Goal: Transaction & Acquisition: Download file/media

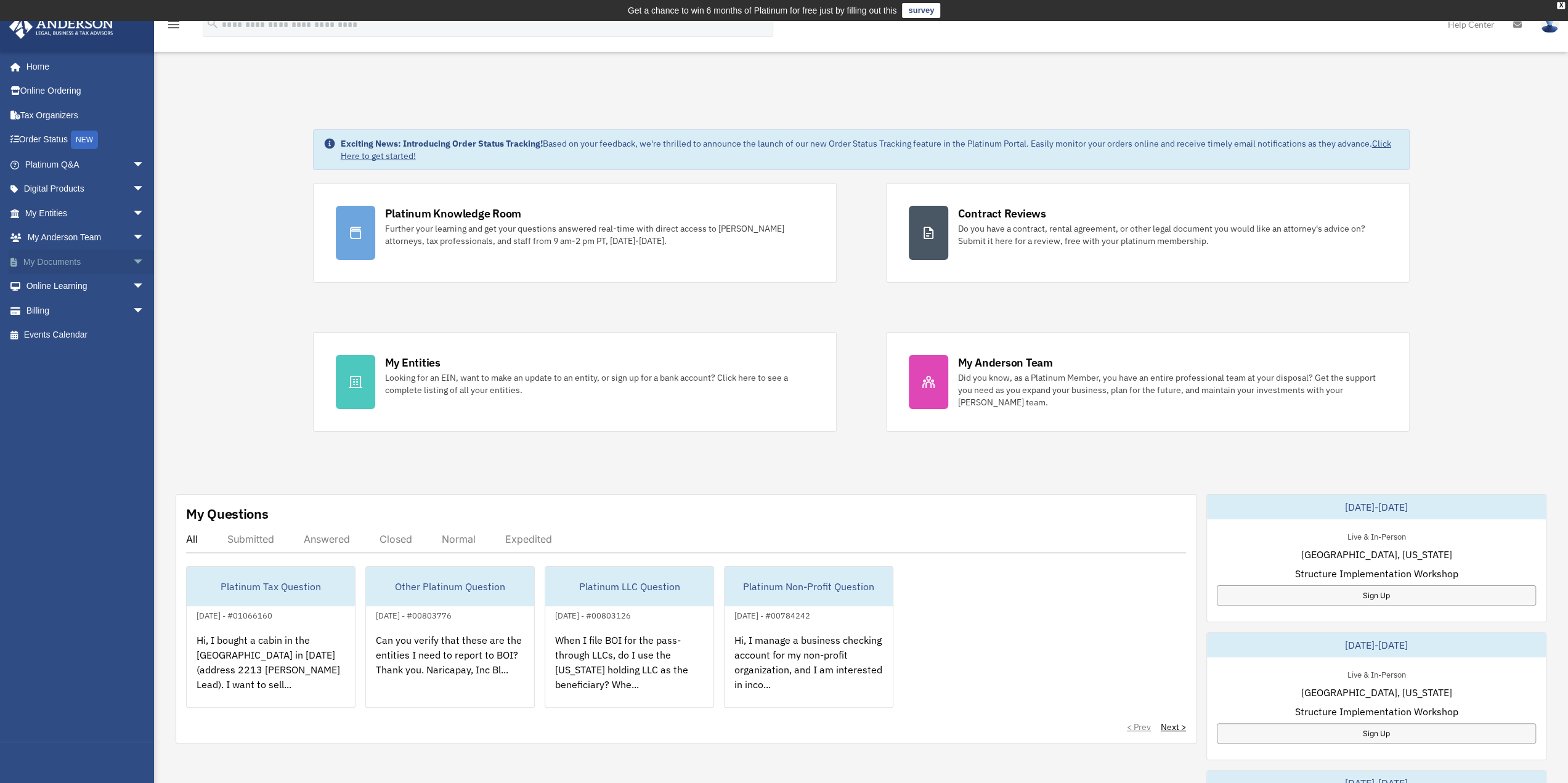
click at [54, 263] on link "My Documents arrow_drop_down" at bounding box center [86, 262] width 155 height 25
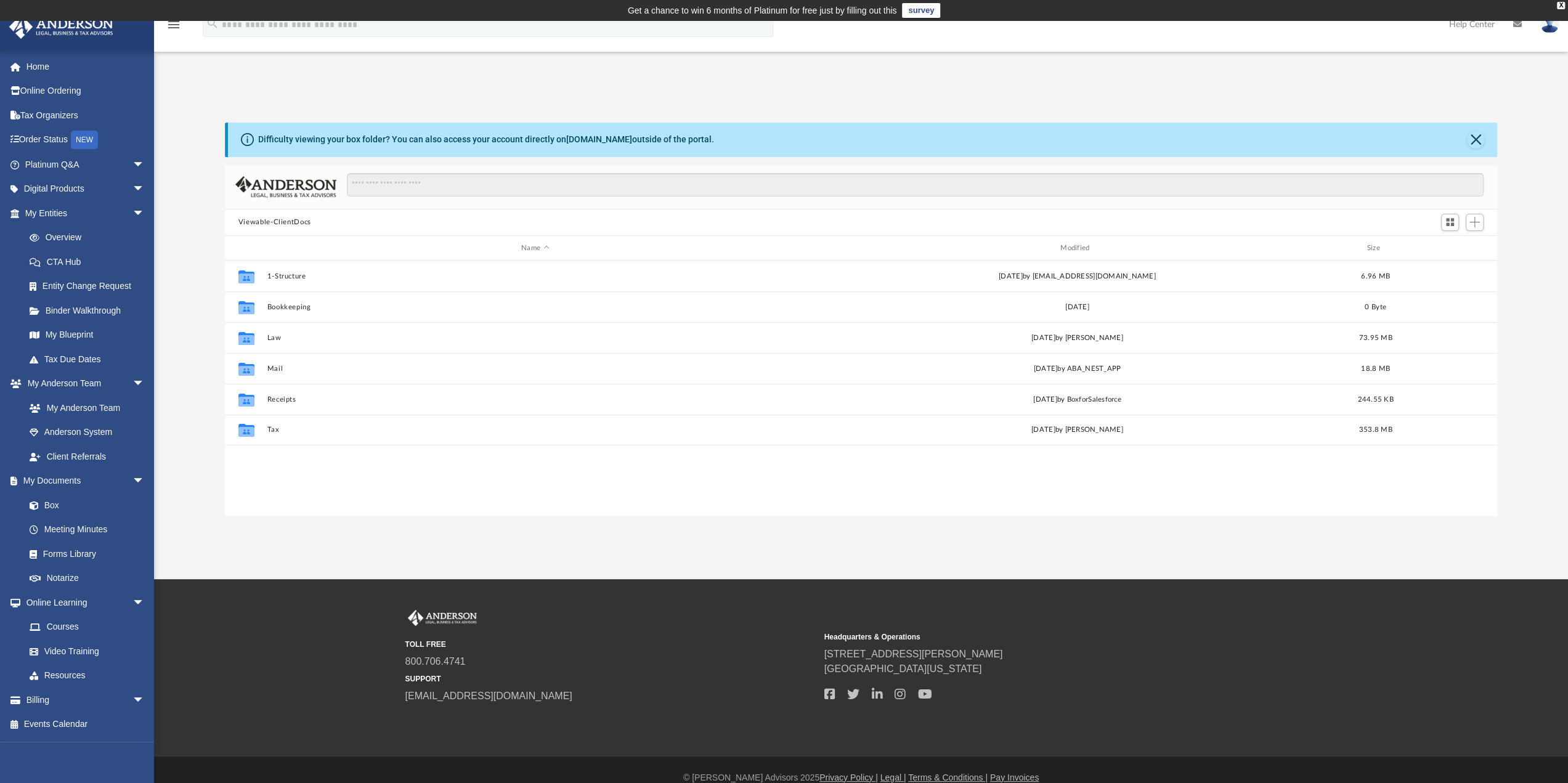
scroll to position [271, 1263]
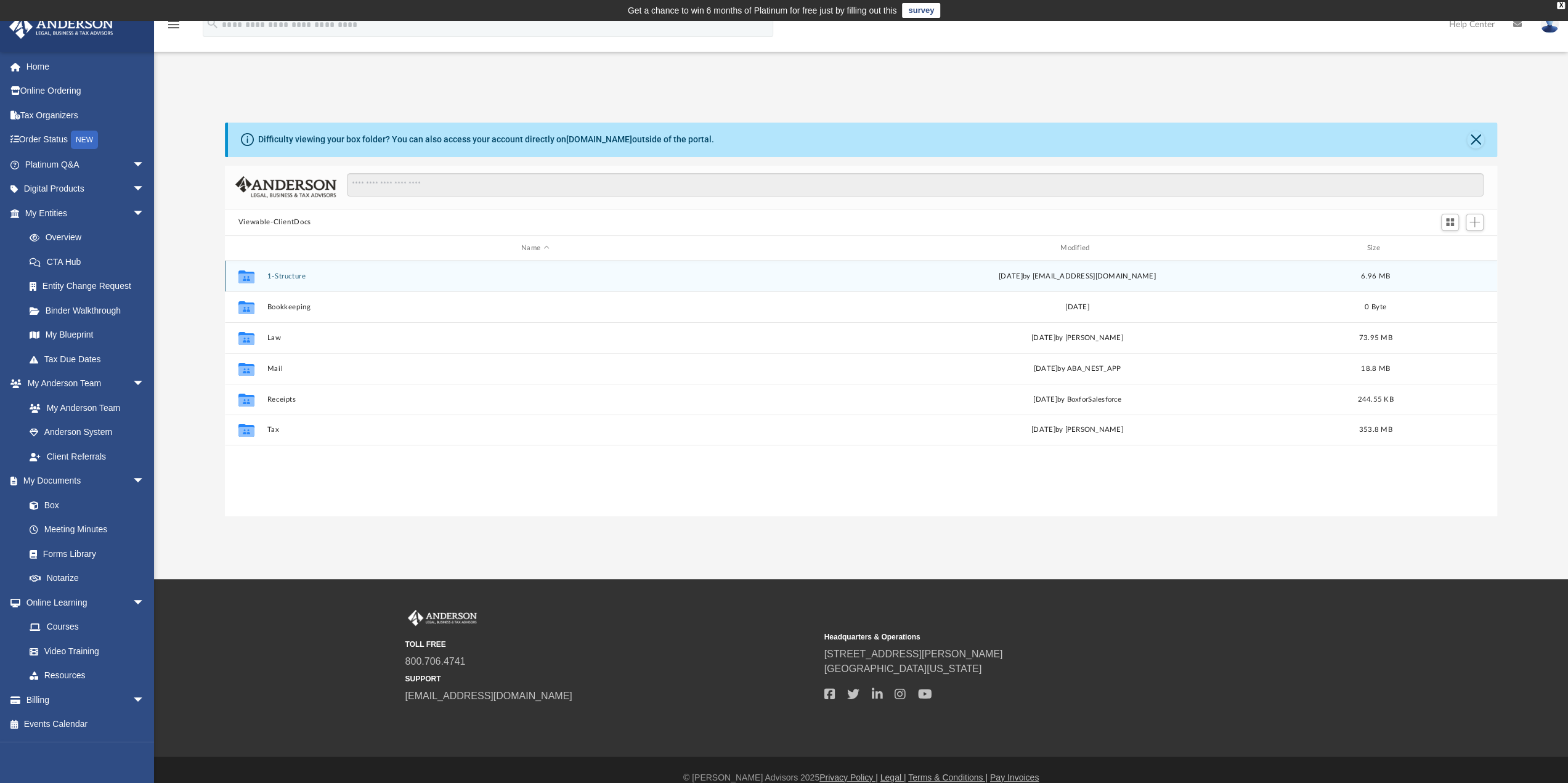
click at [276, 276] on button "1-Structure" at bounding box center [534, 276] width 536 height 8
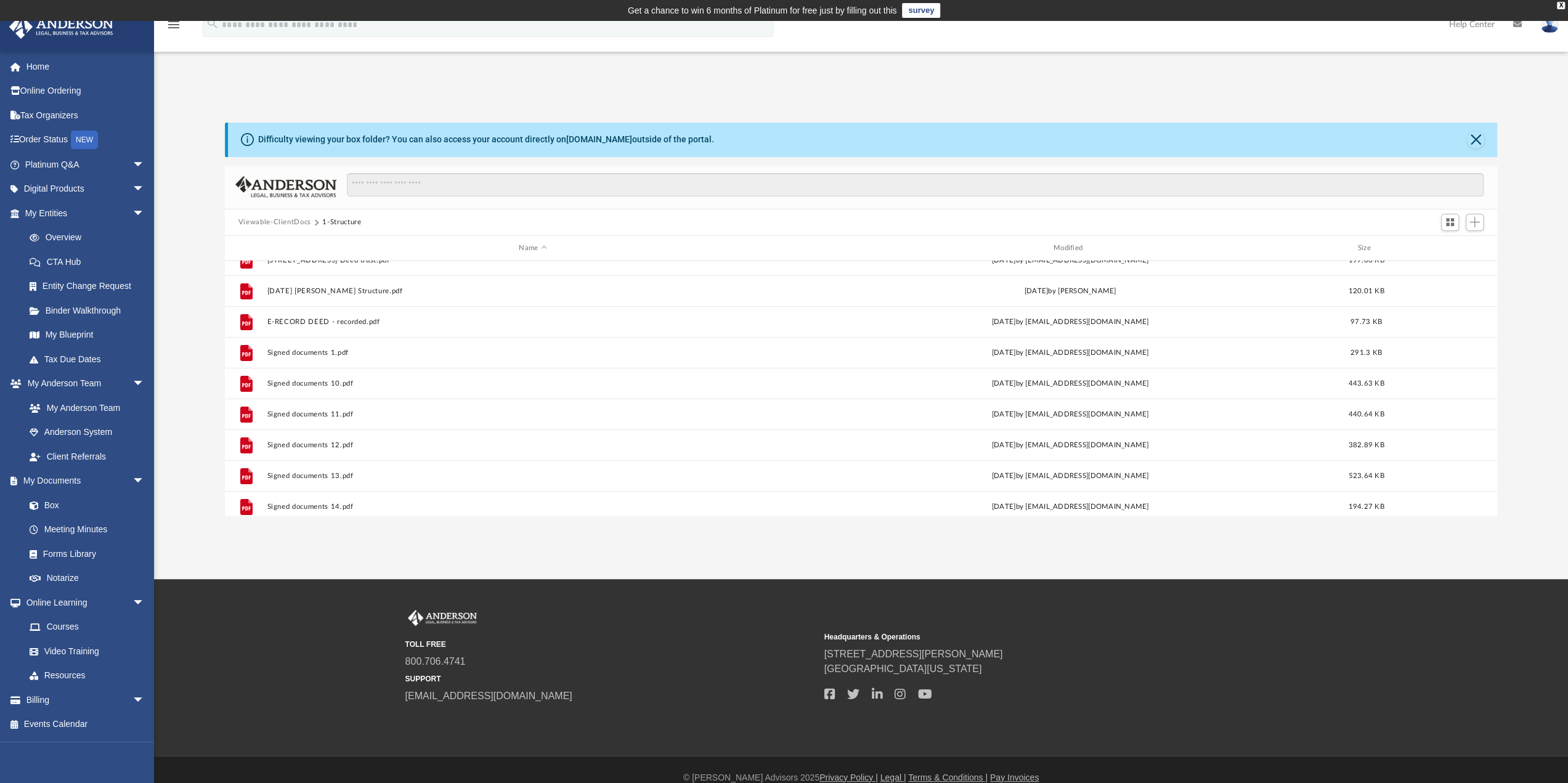
scroll to position [0, 0]
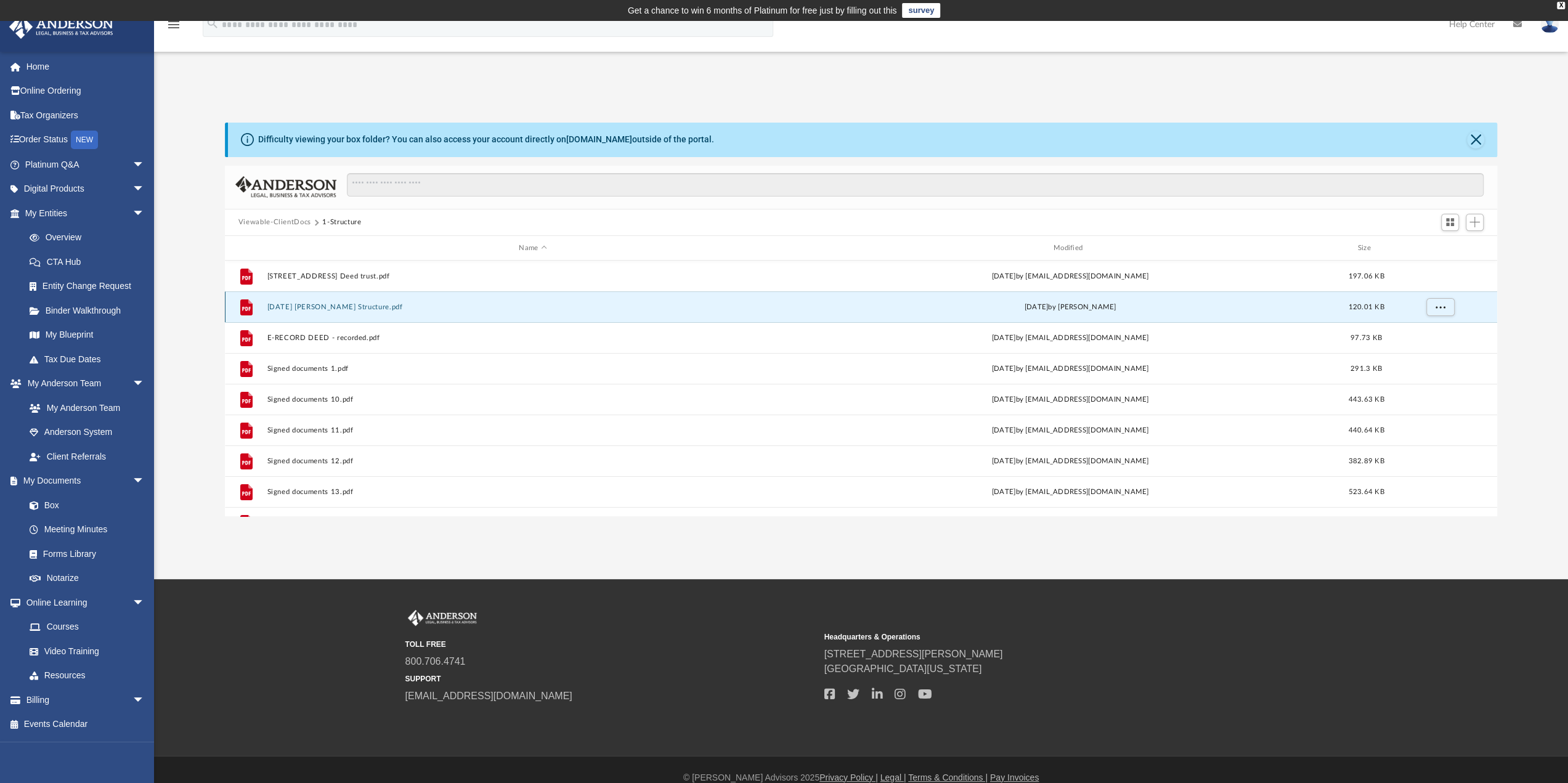
click at [308, 306] on button "[DATE] [PERSON_NAME] Structure.pdf" at bounding box center [532, 307] width 531 height 8
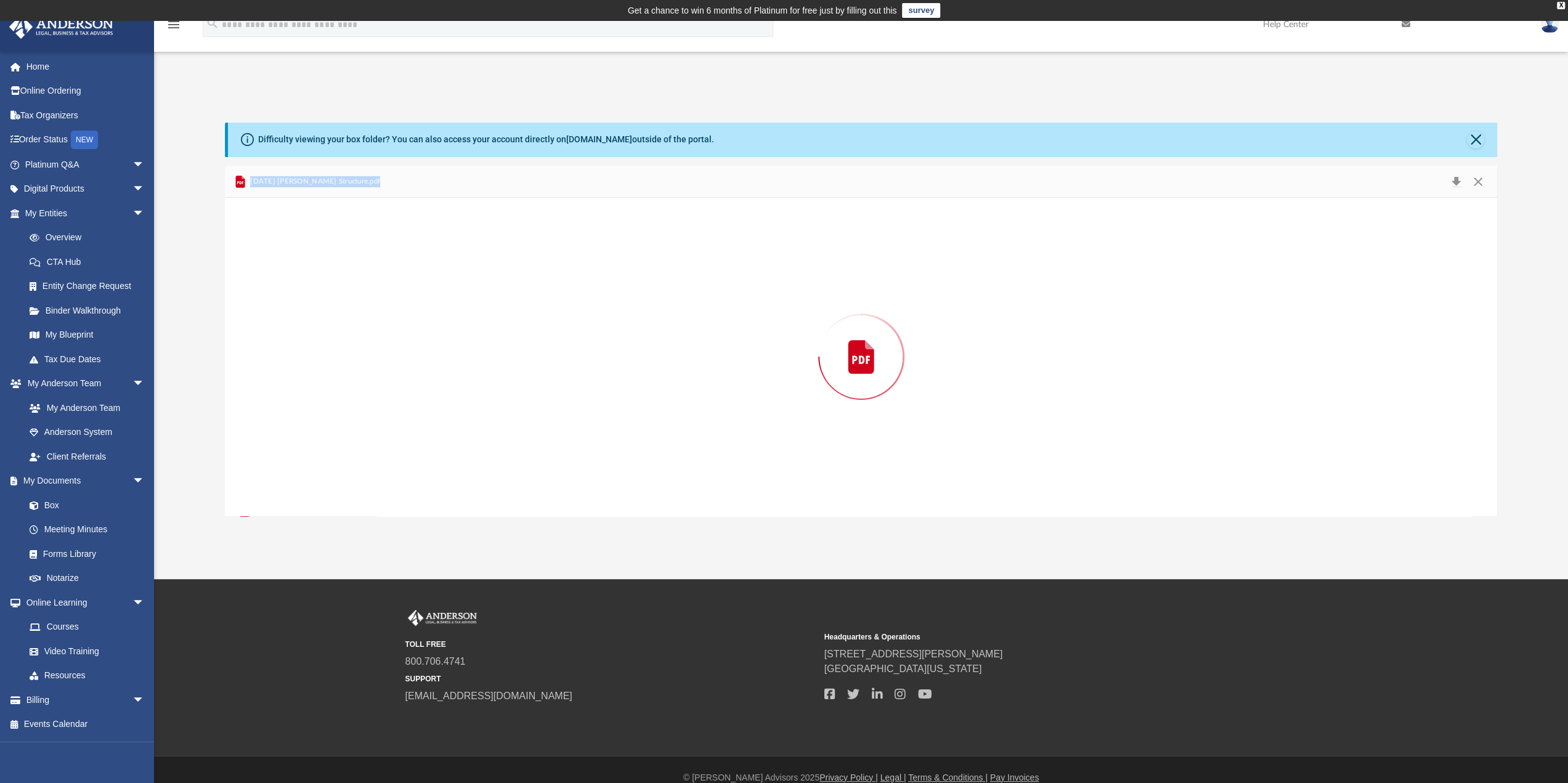
click at [308, 306] on div "Preview" at bounding box center [861, 356] width 1273 height 318
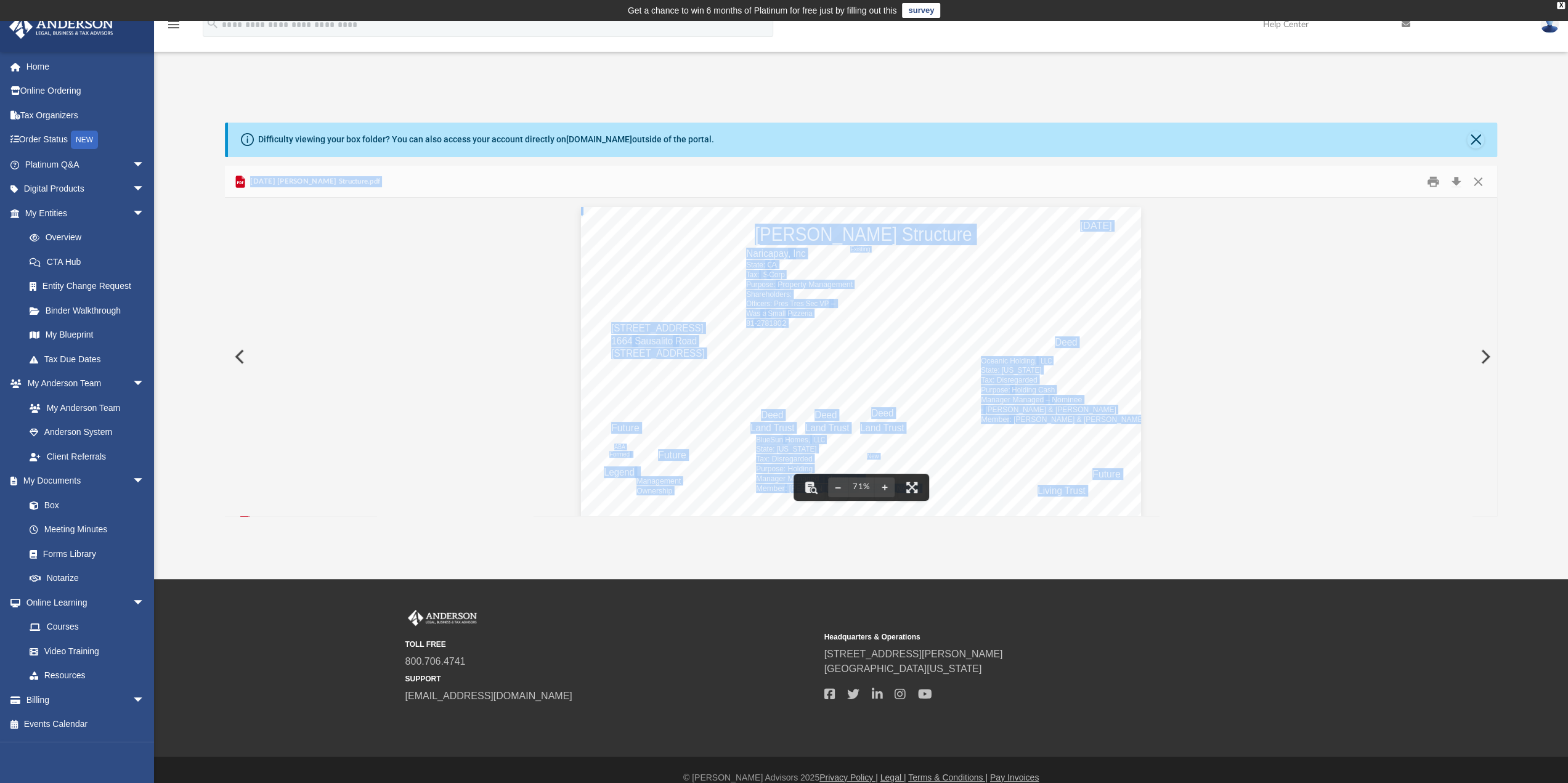
scroll to position [15, 0]
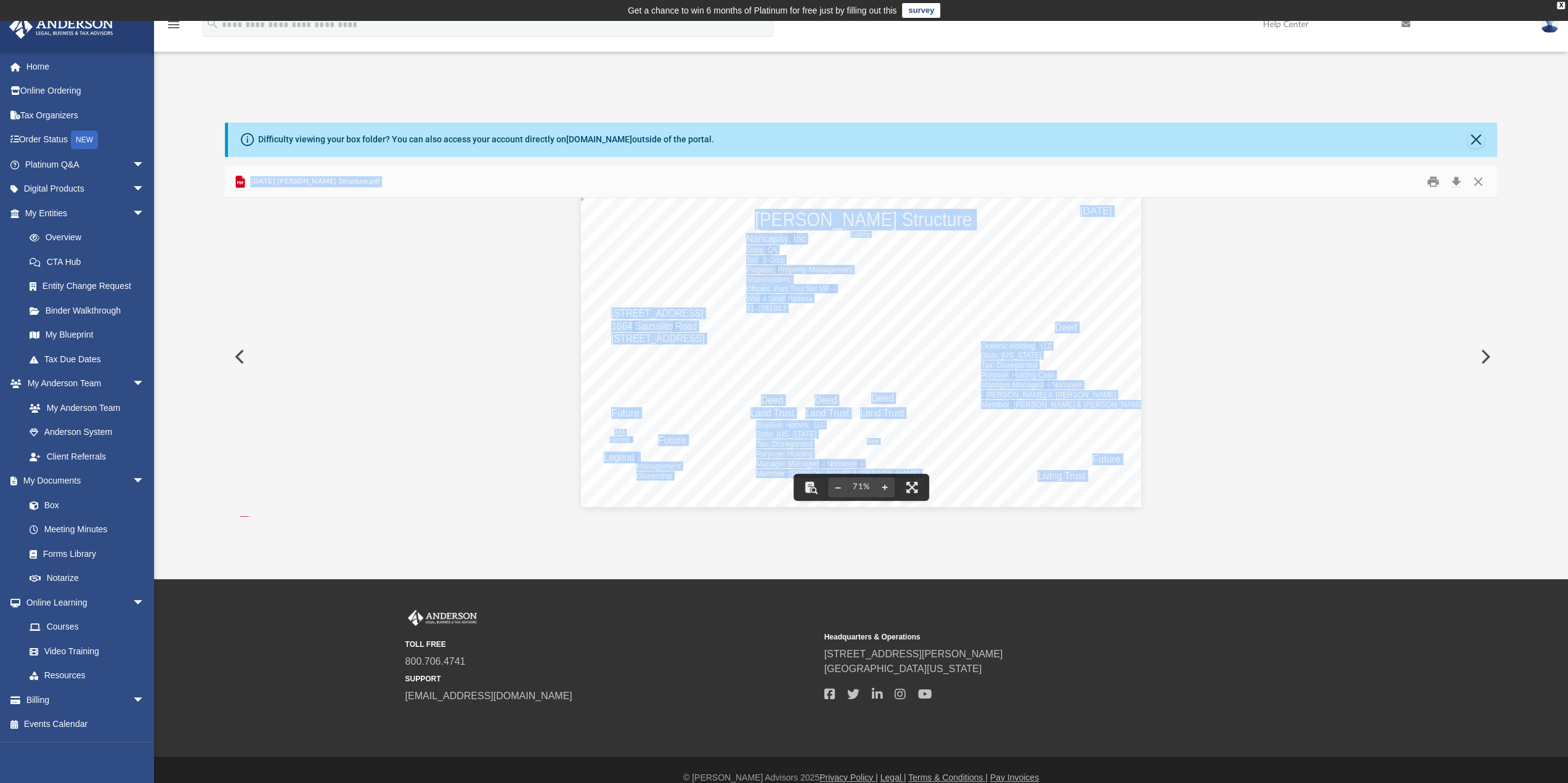
click at [232, 355] on button "Preview" at bounding box center [238, 357] width 27 height 35
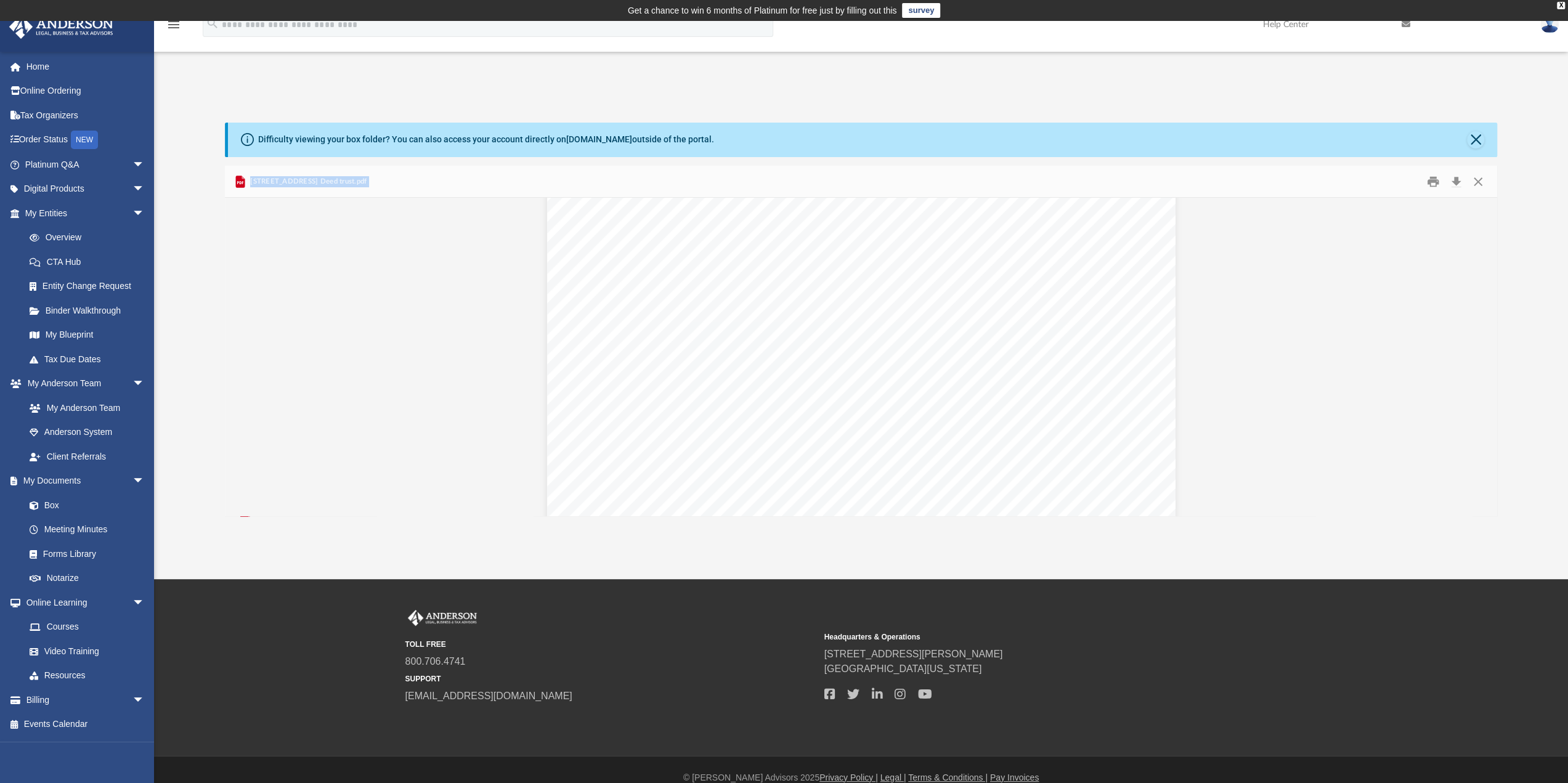
scroll to position [0, 0]
click at [1477, 182] on button "Close" at bounding box center [1478, 181] width 23 height 19
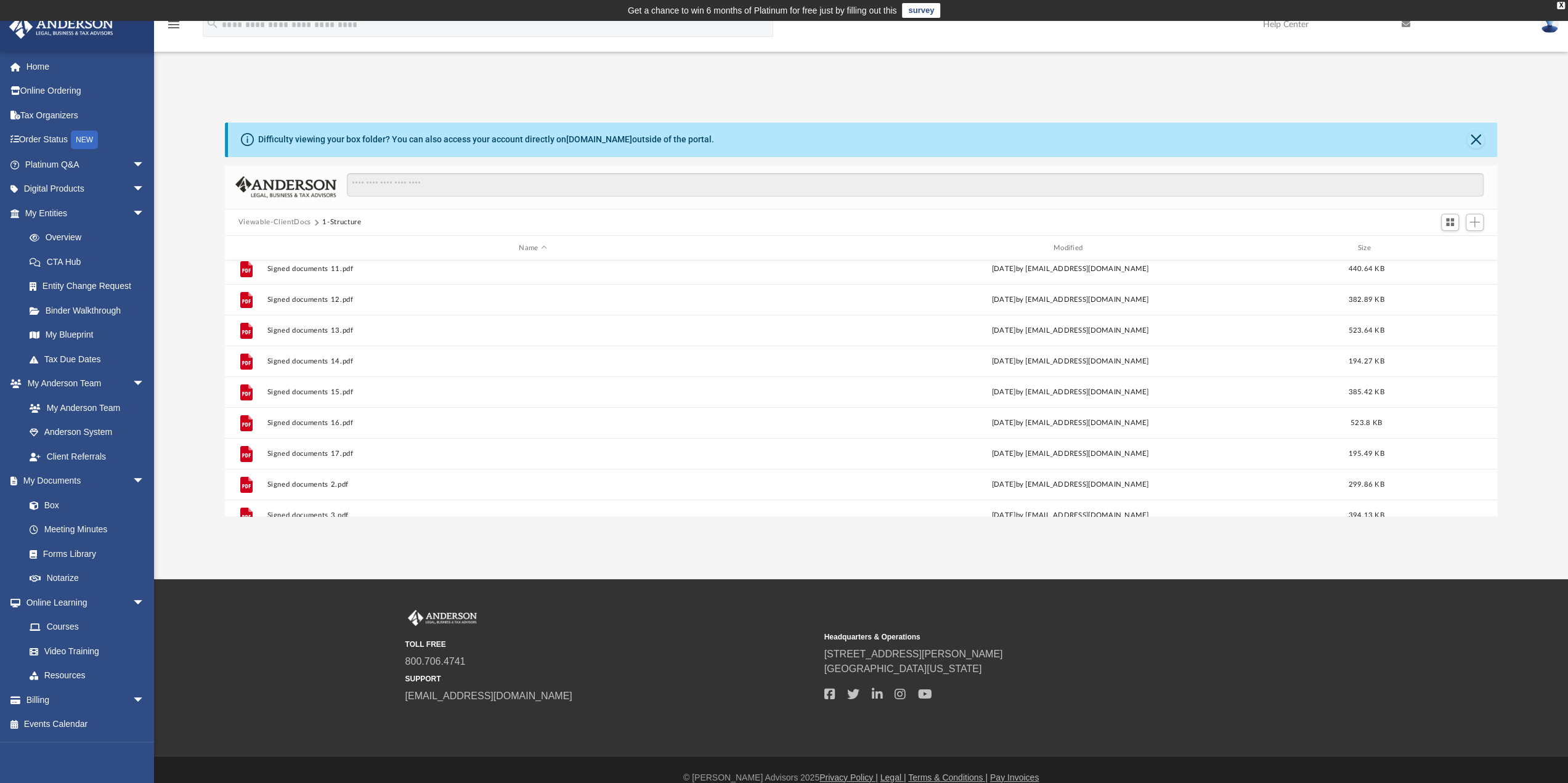
scroll to position [185, 0]
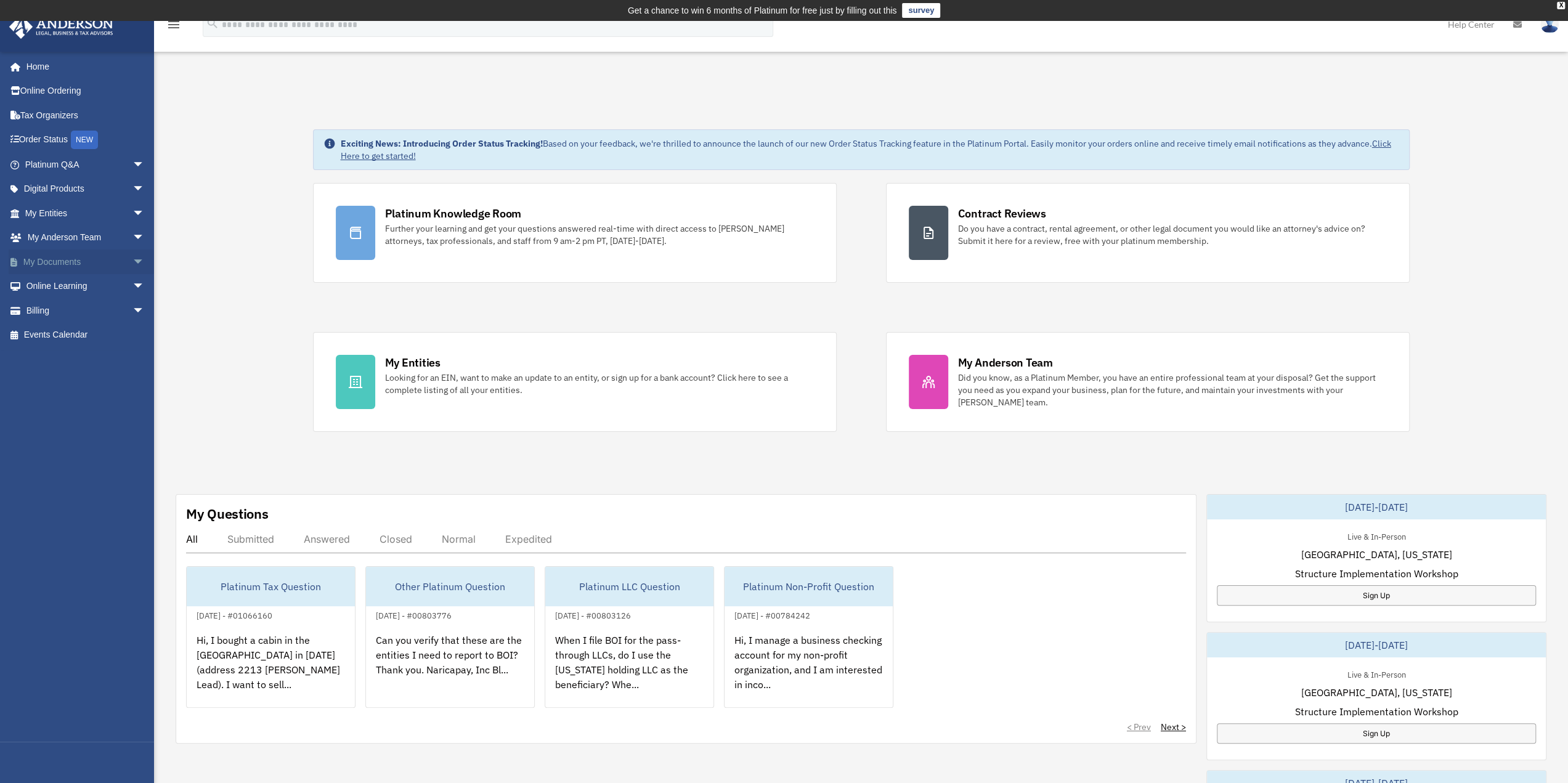
click at [55, 261] on link "My Documents arrow_drop_down" at bounding box center [86, 262] width 155 height 25
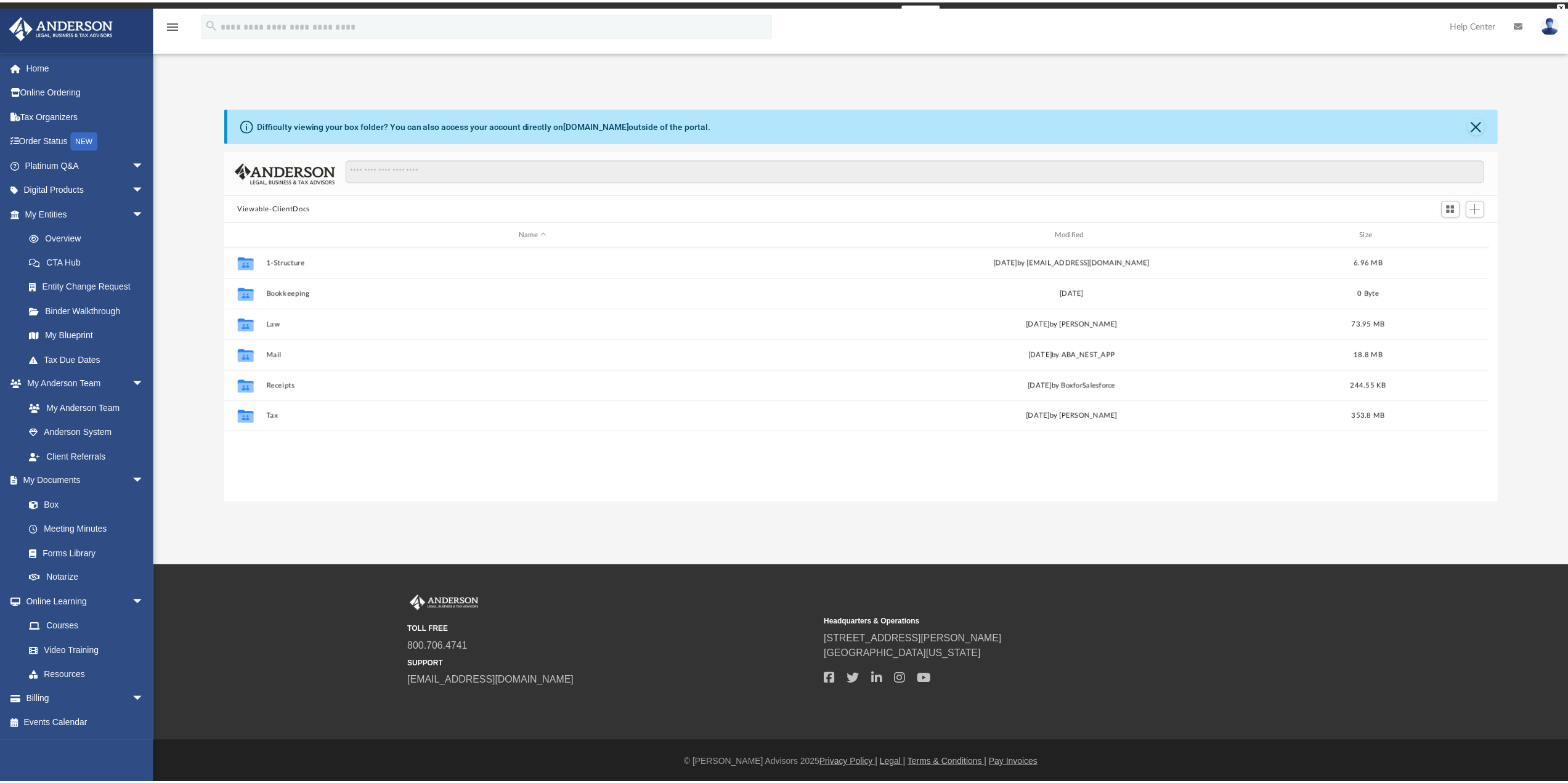
scroll to position [271, 1263]
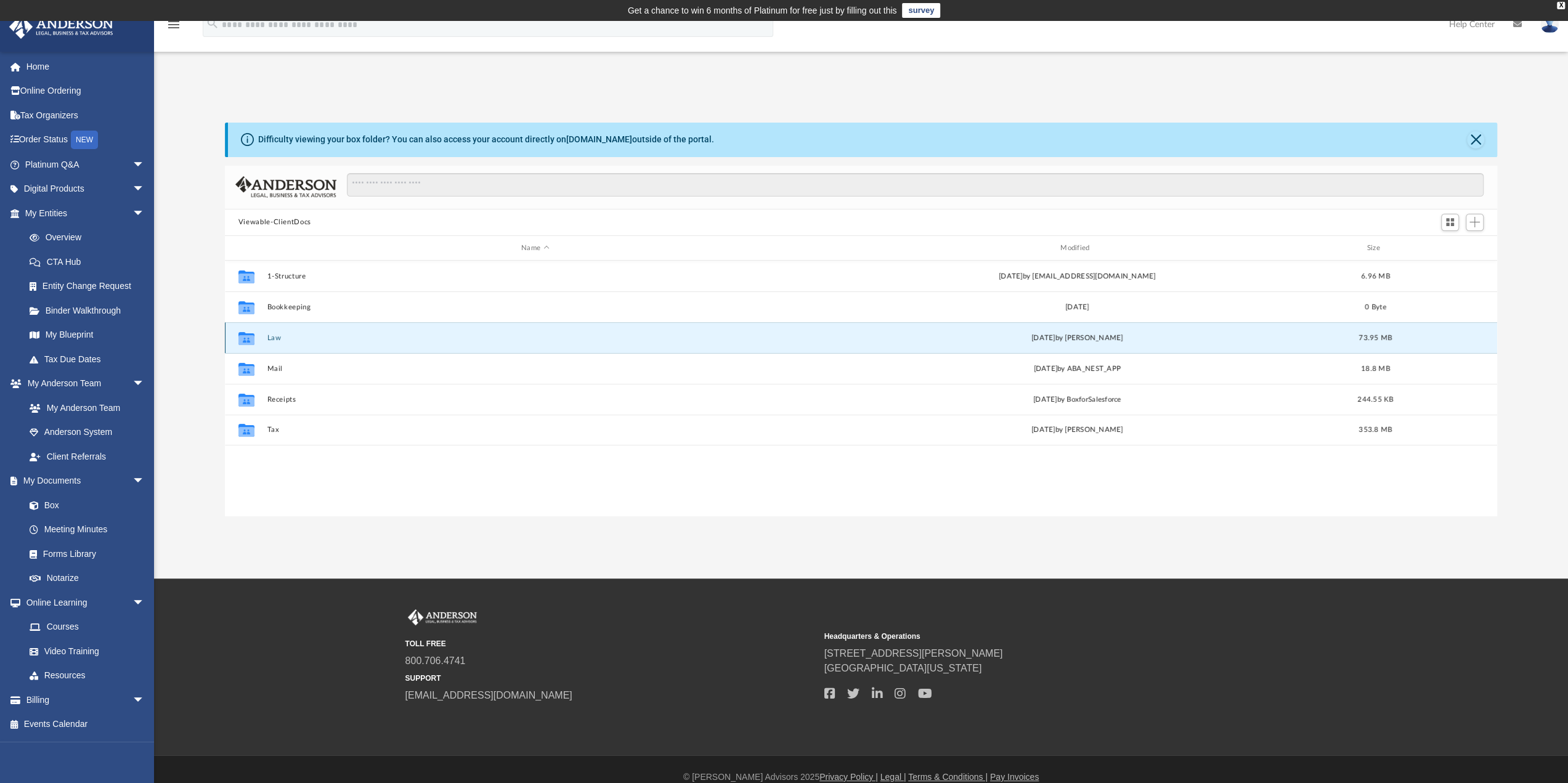
click at [273, 335] on button "Law" at bounding box center [534, 337] width 536 height 8
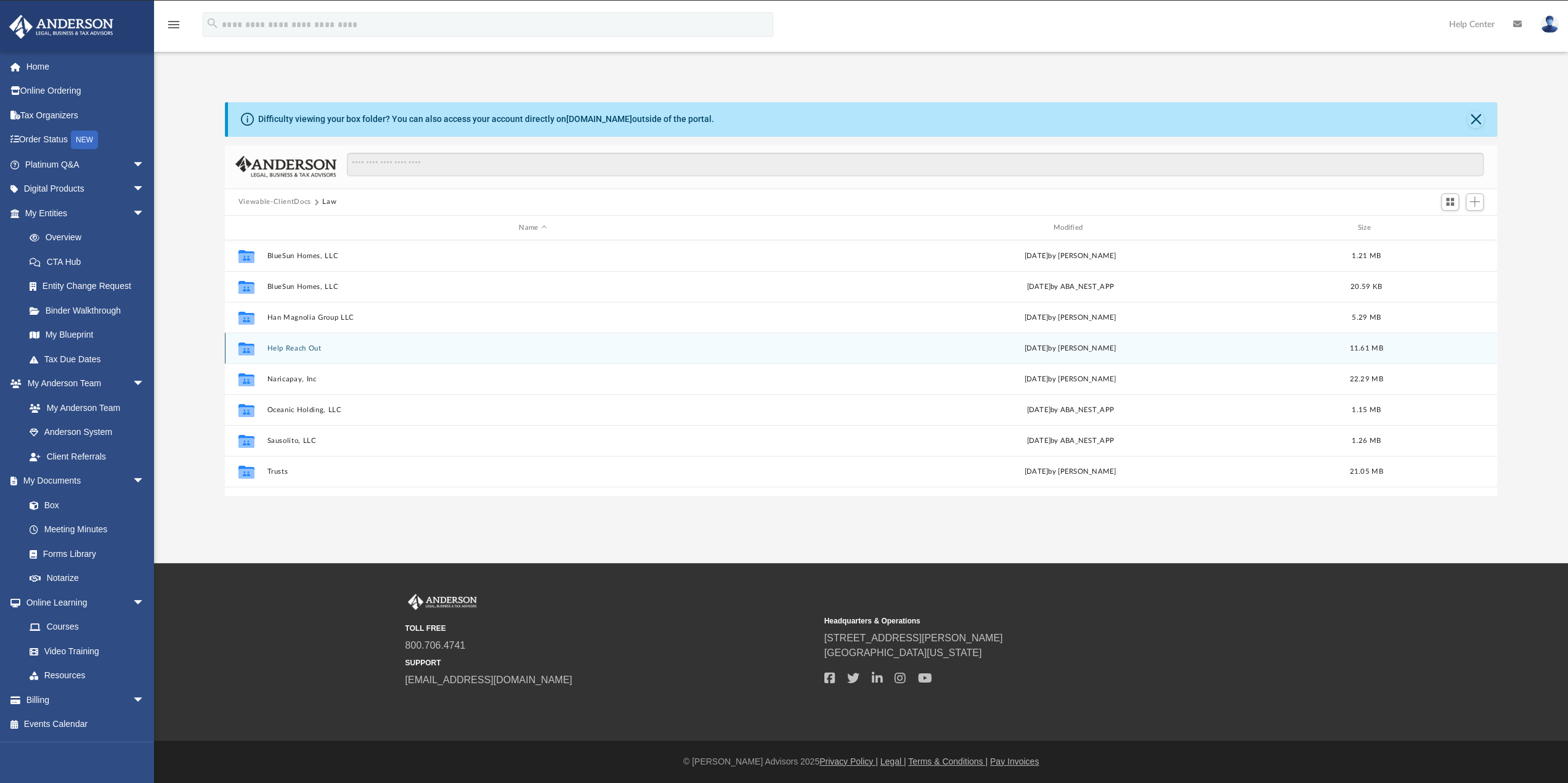
scroll to position [0, 0]
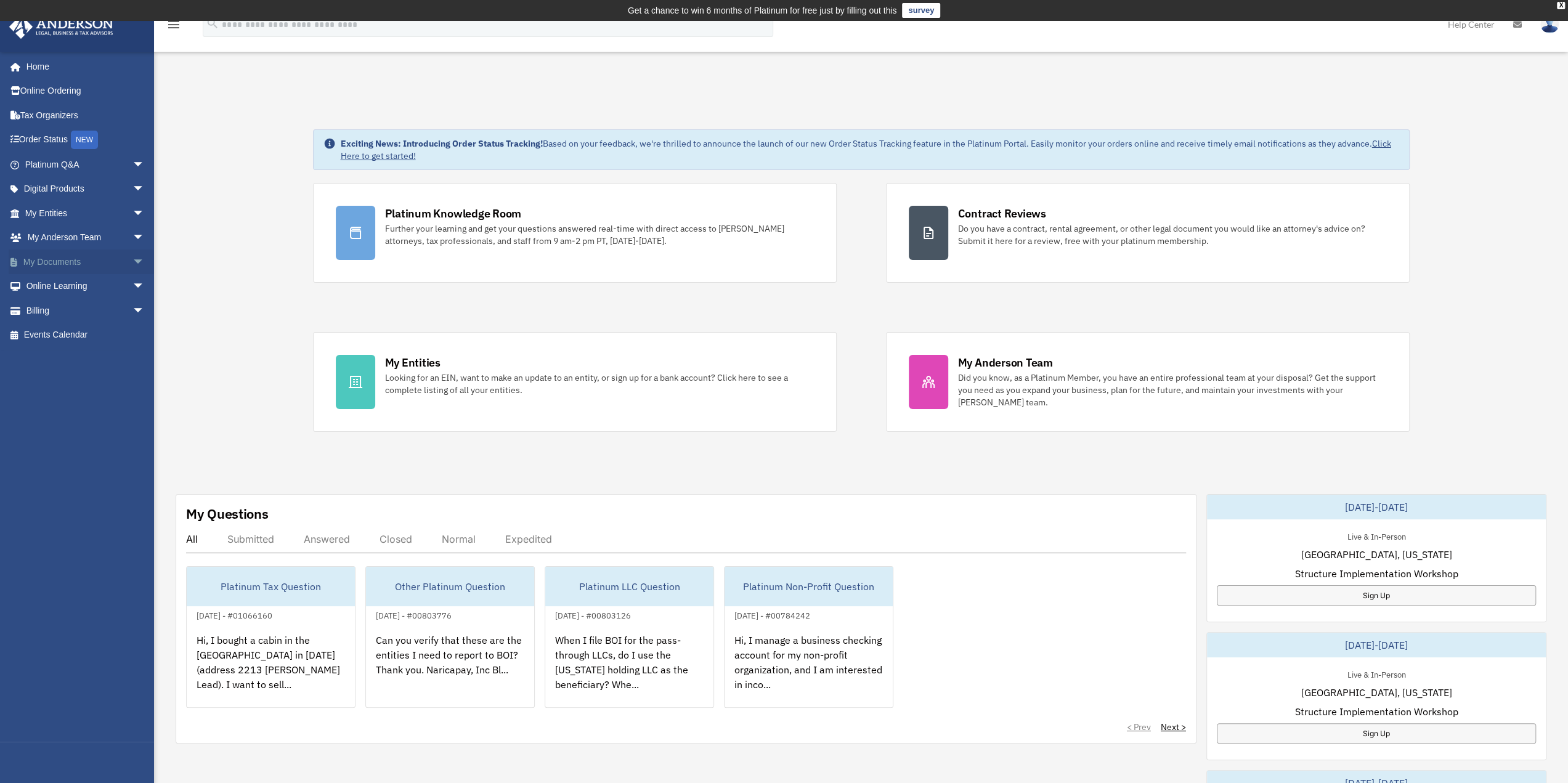
click at [51, 263] on link "My Documents arrow_drop_down" at bounding box center [86, 262] width 155 height 25
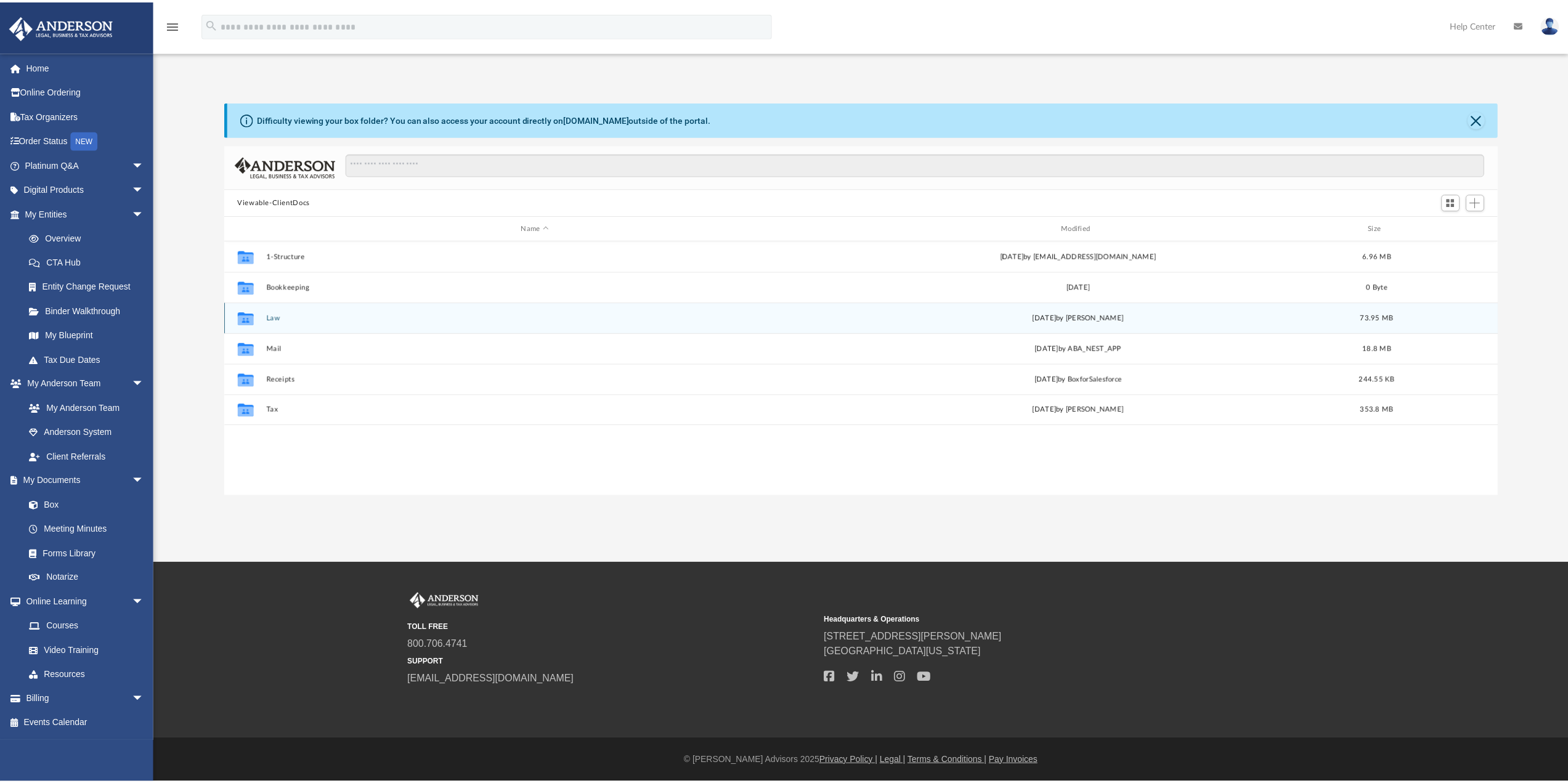
scroll to position [271, 1263]
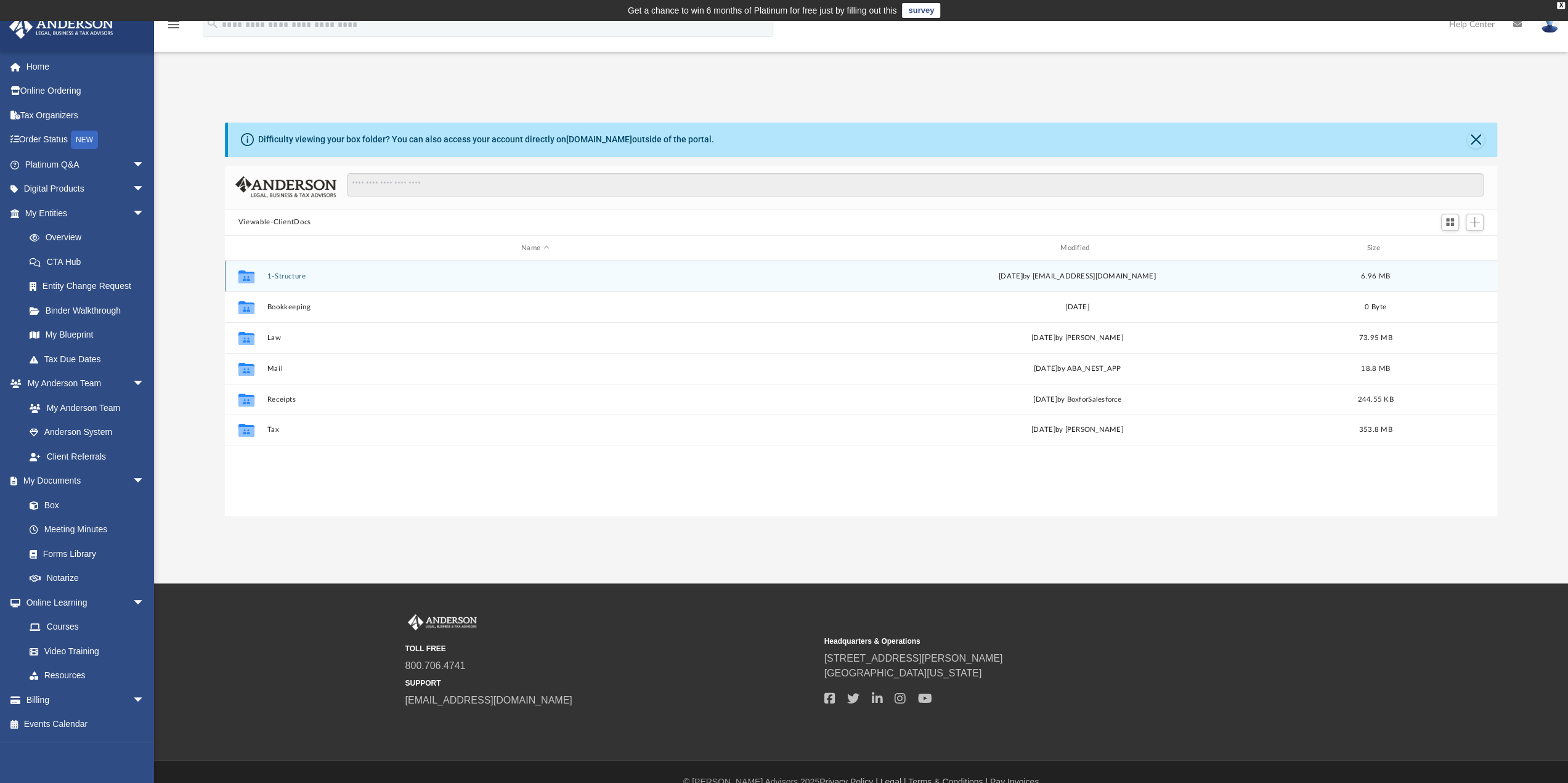
click at [290, 275] on button "1-Structure" at bounding box center [534, 276] width 536 height 8
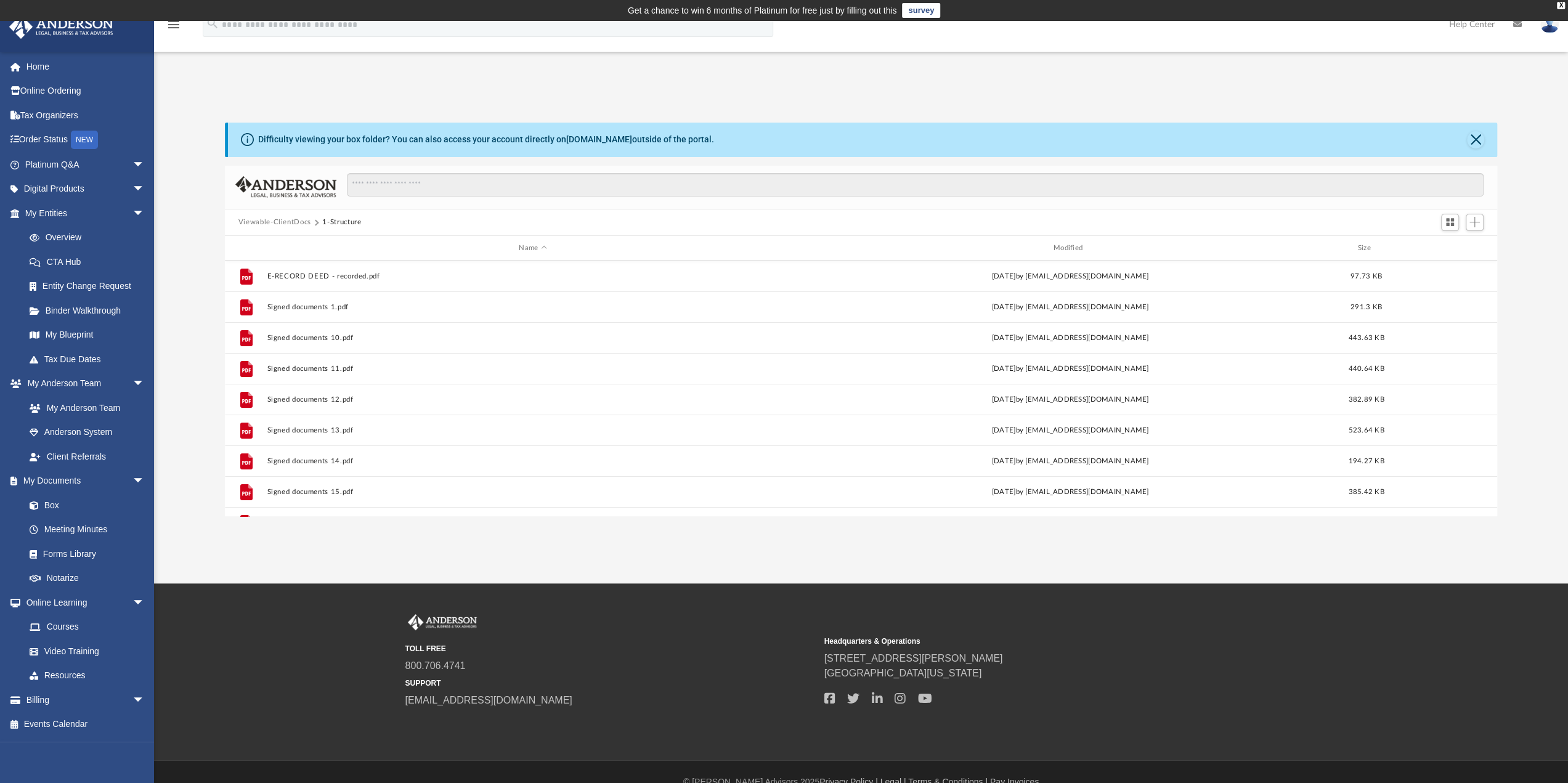
scroll to position [0, 0]
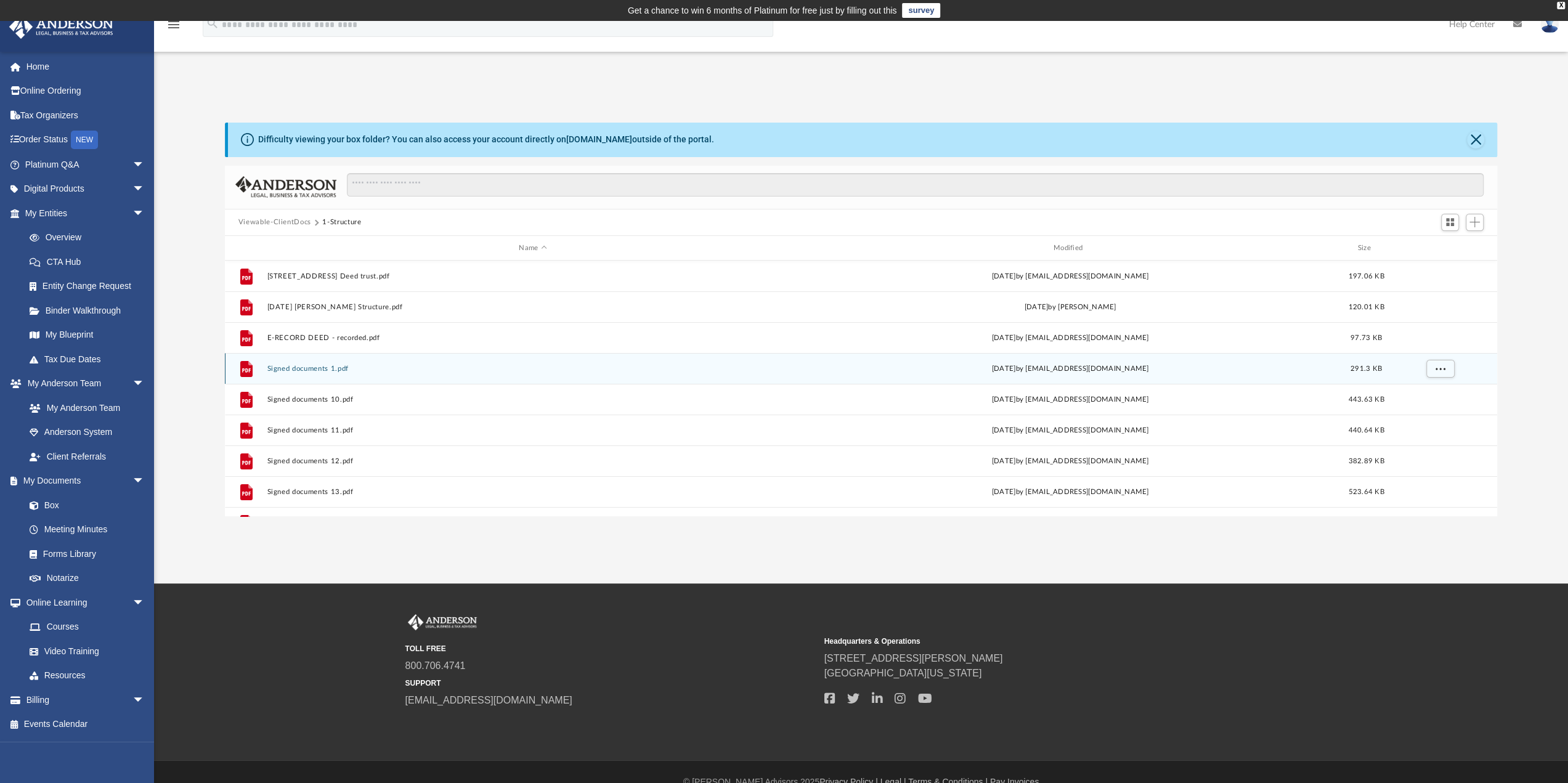
click at [287, 368] on button "Signed documents 1.pdf" at bounding box center [532, 368] width 531 height 8
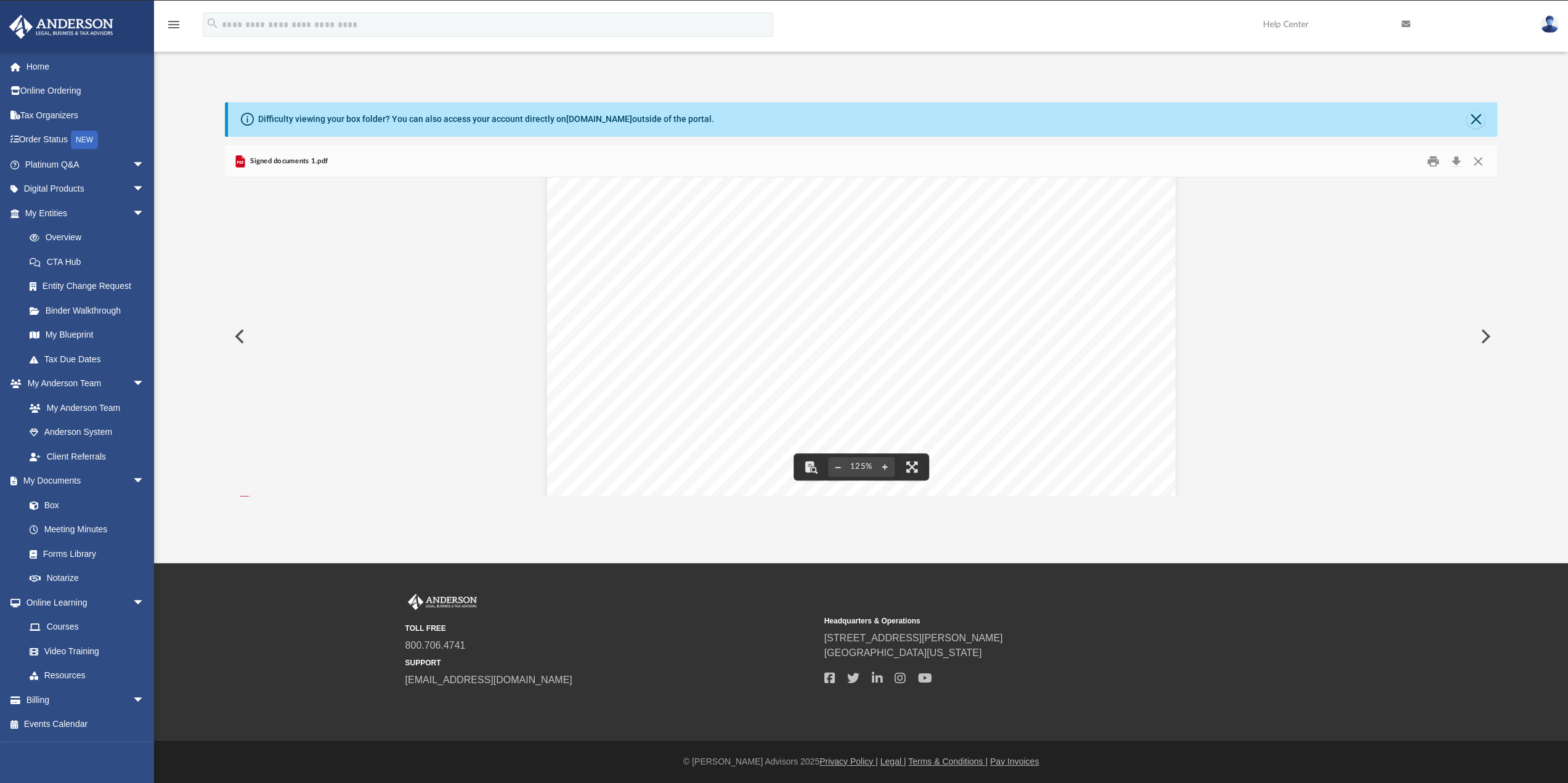
scroll to position [267, 0]
click at [235, 335] on button "Preview" at bounding box center [238, 337] width 27 height 35
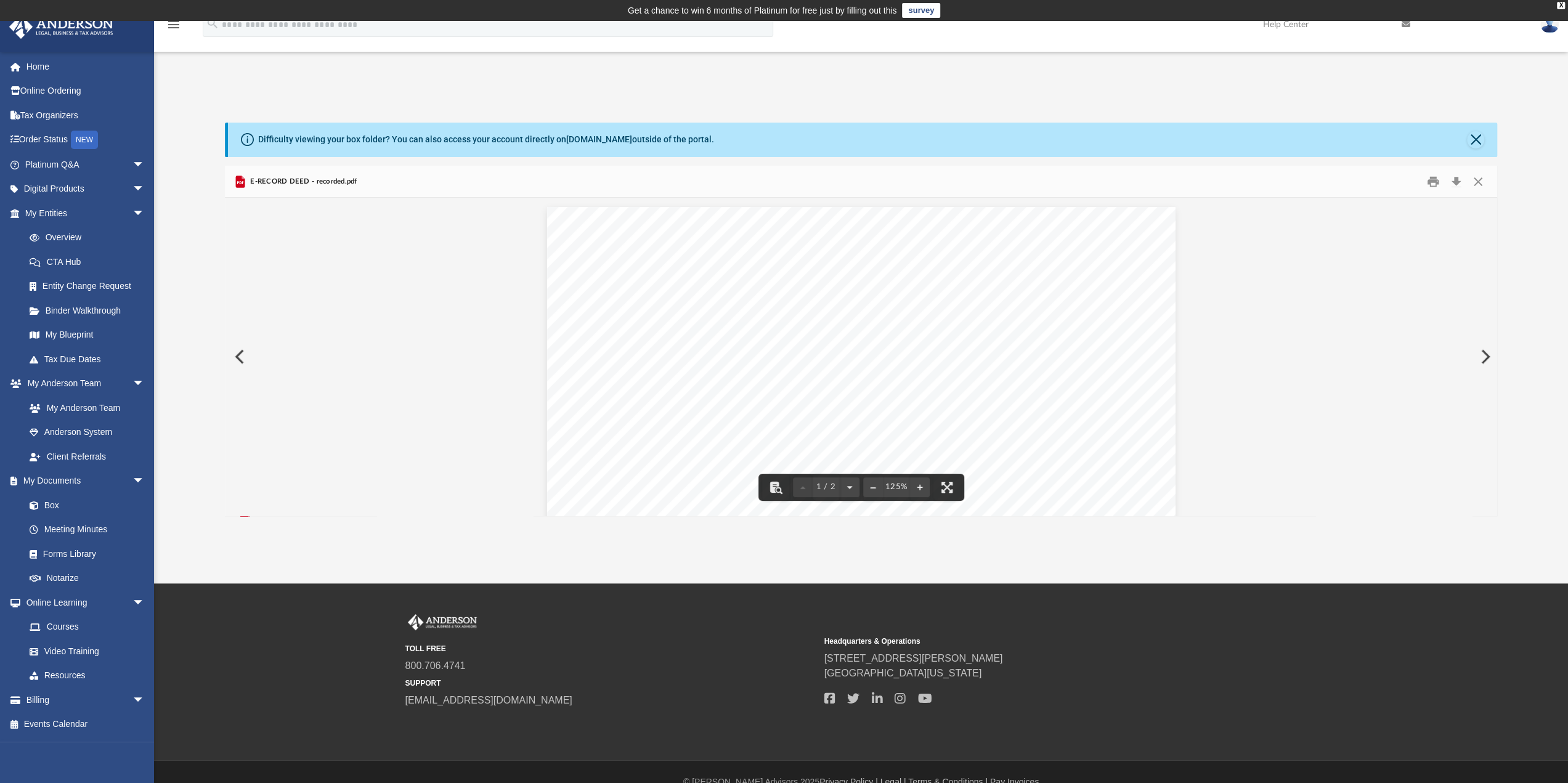
click at [239, 353] on button "Preview" at bounding box center [238, 357] width 27 height 35
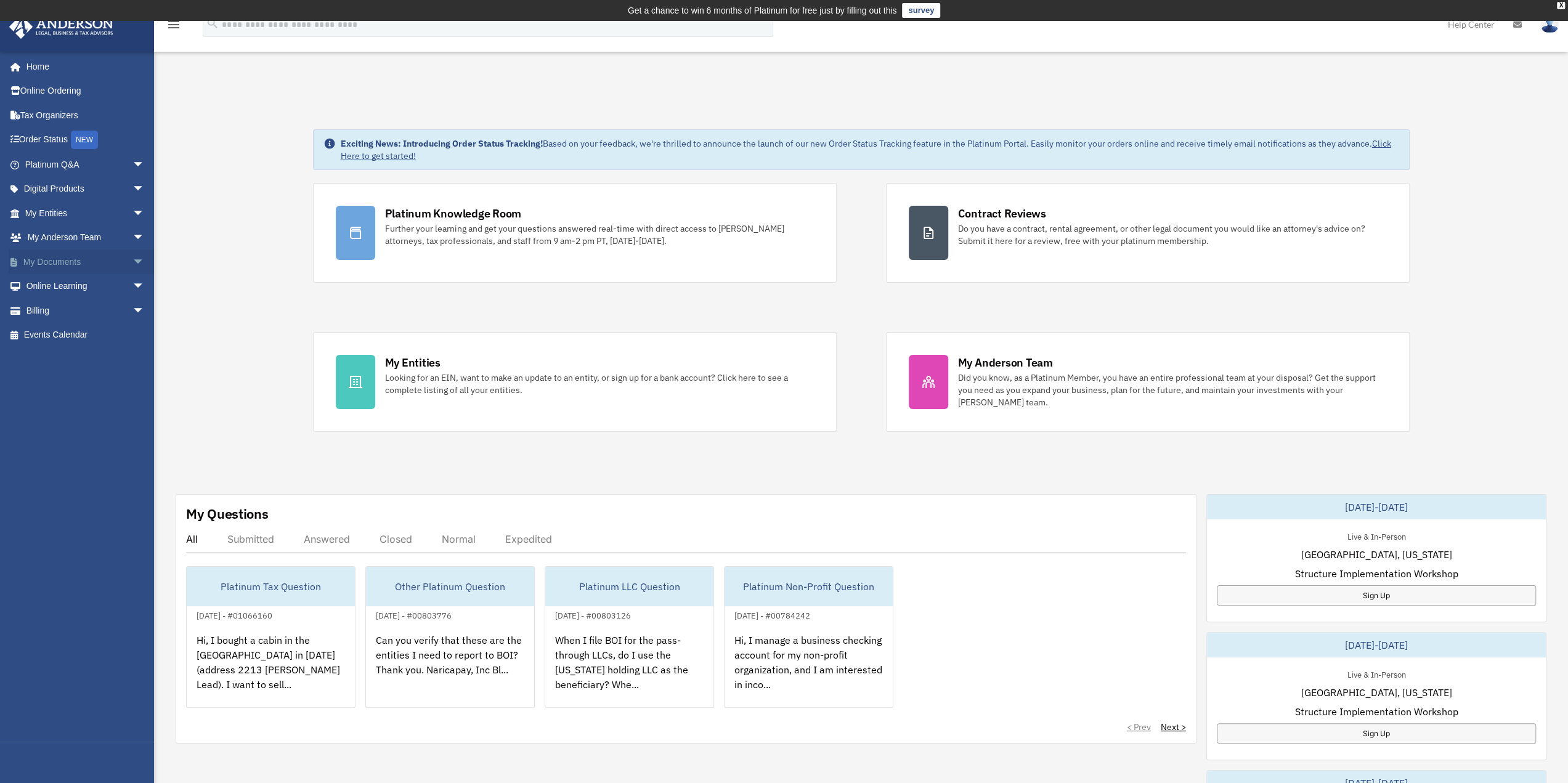
click at [54, 259] on link "My Documents arrow_drop_down" at bounding box center [86, 262] width 155 height 25
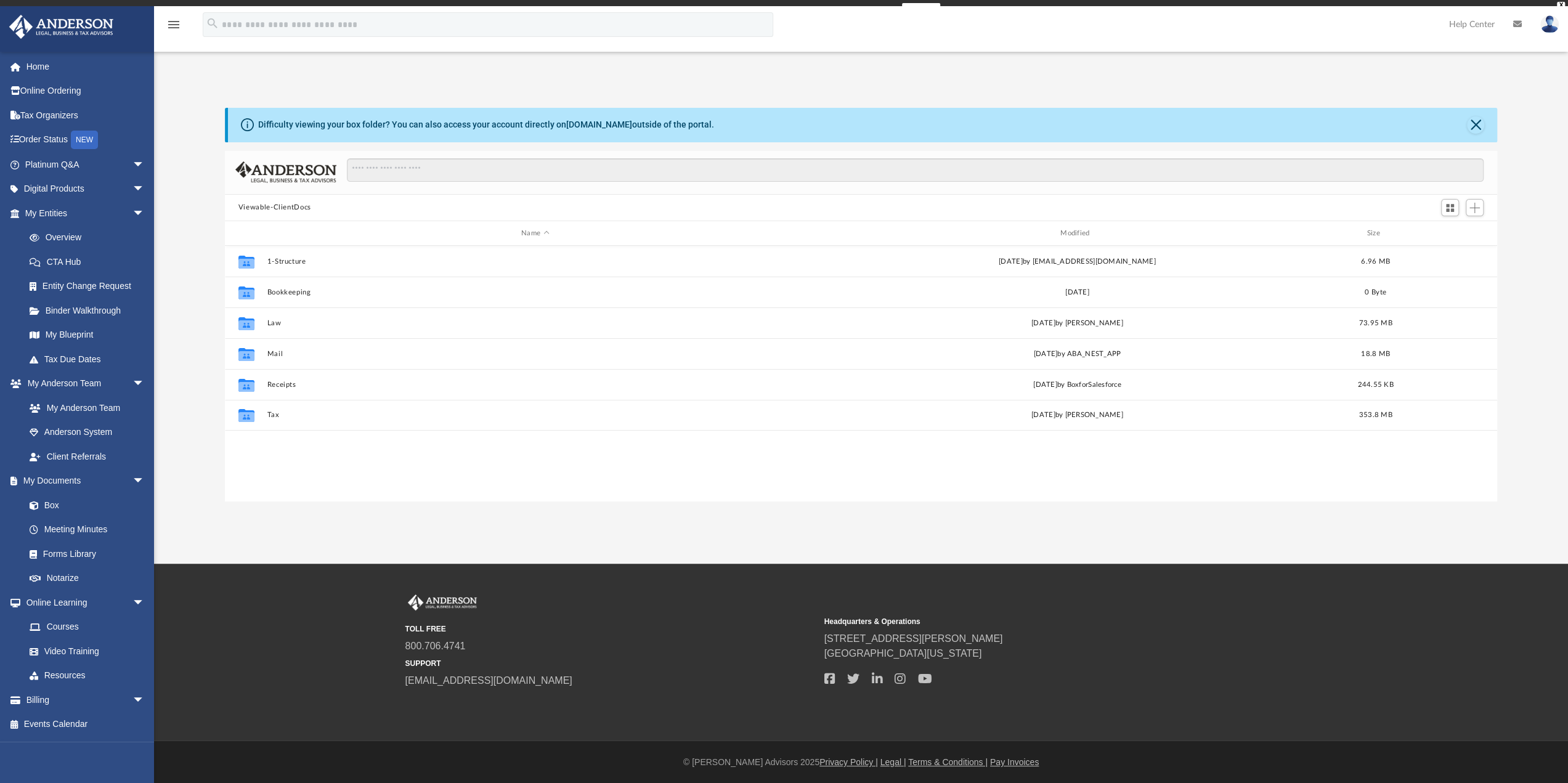
scroll to position [271, 1263]
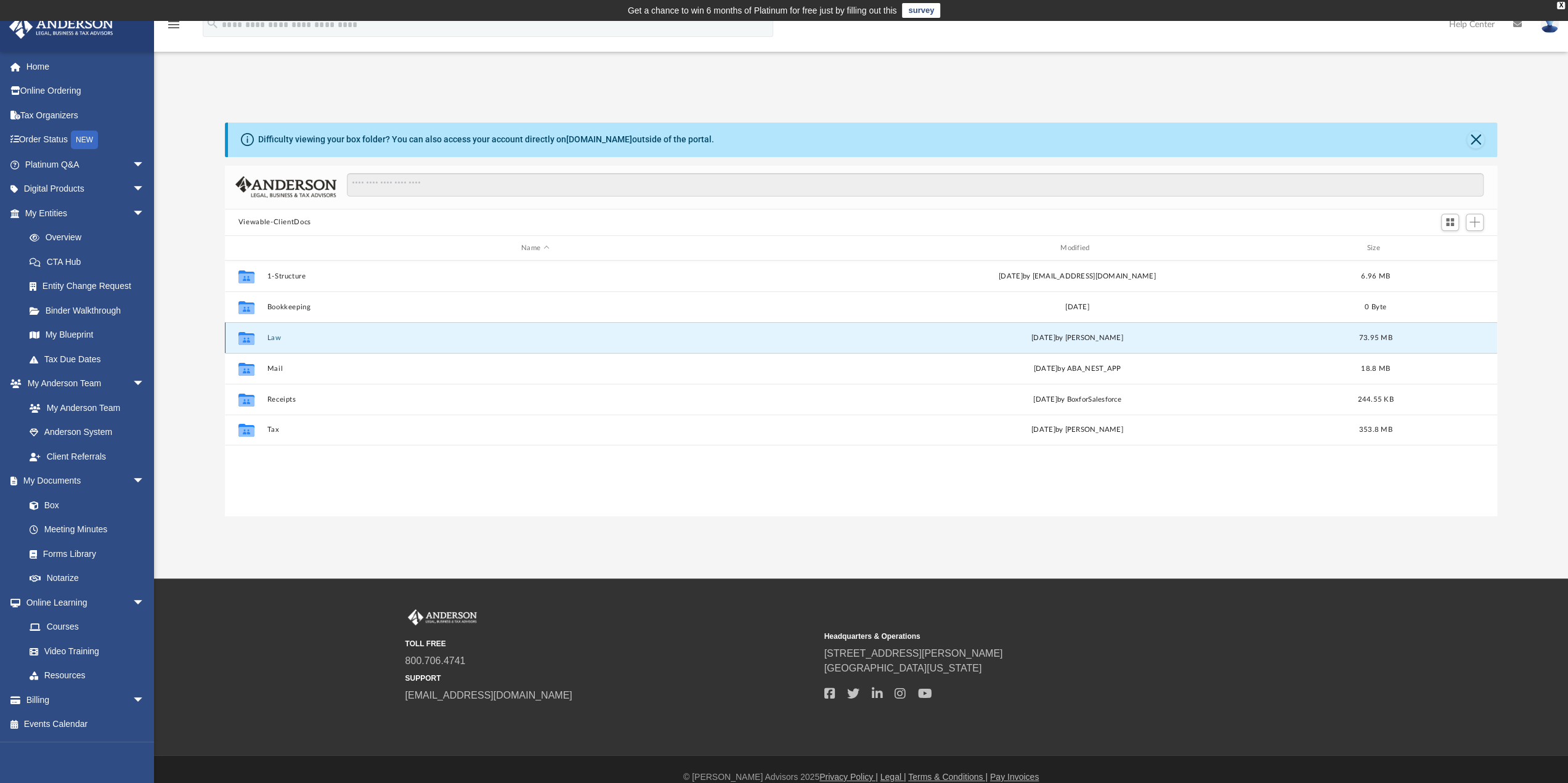
click at [275, 340] on button "Law" at bounding box center [534, 337] width 536 height 8
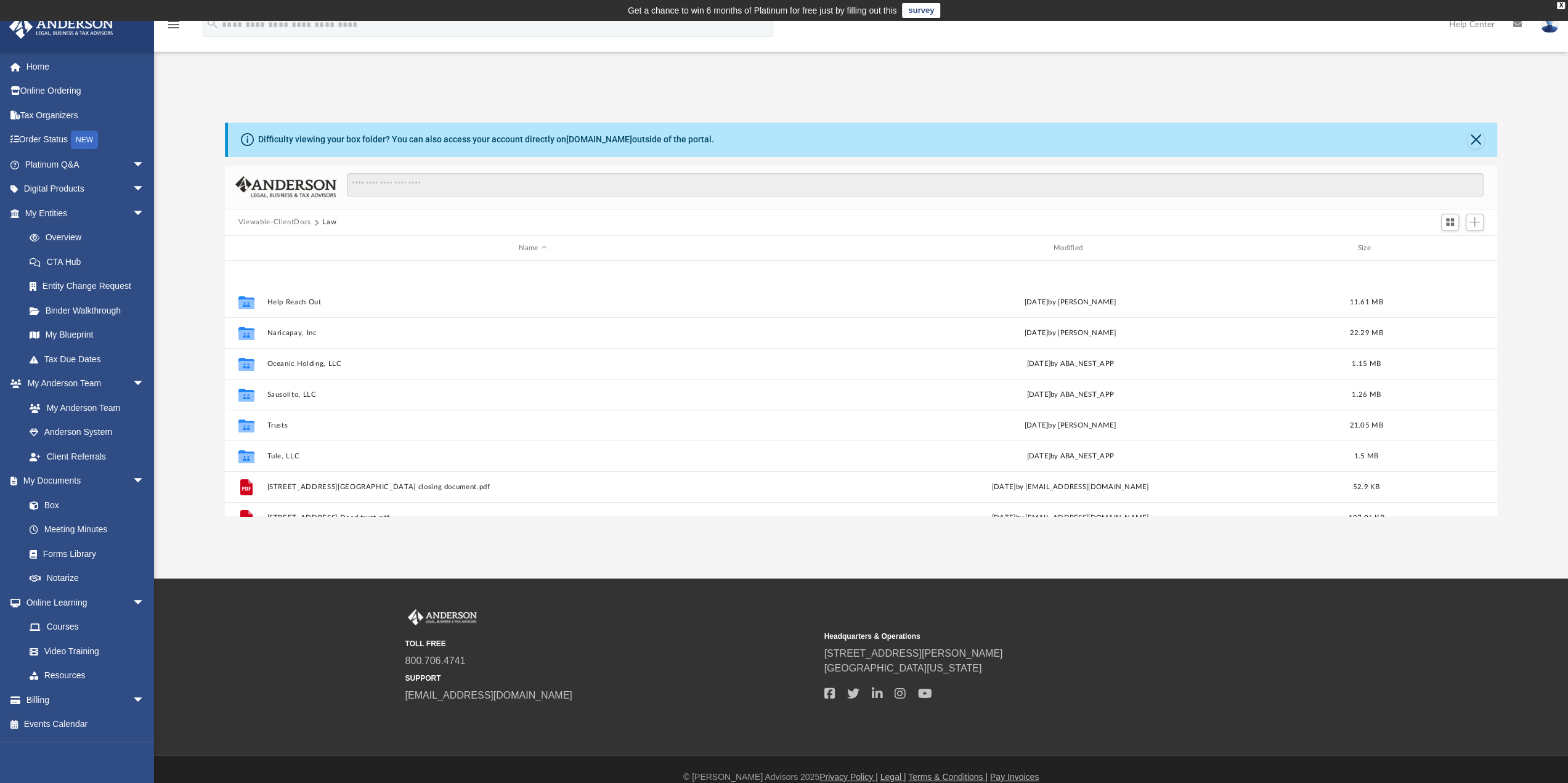
scroll to position [123, 0]
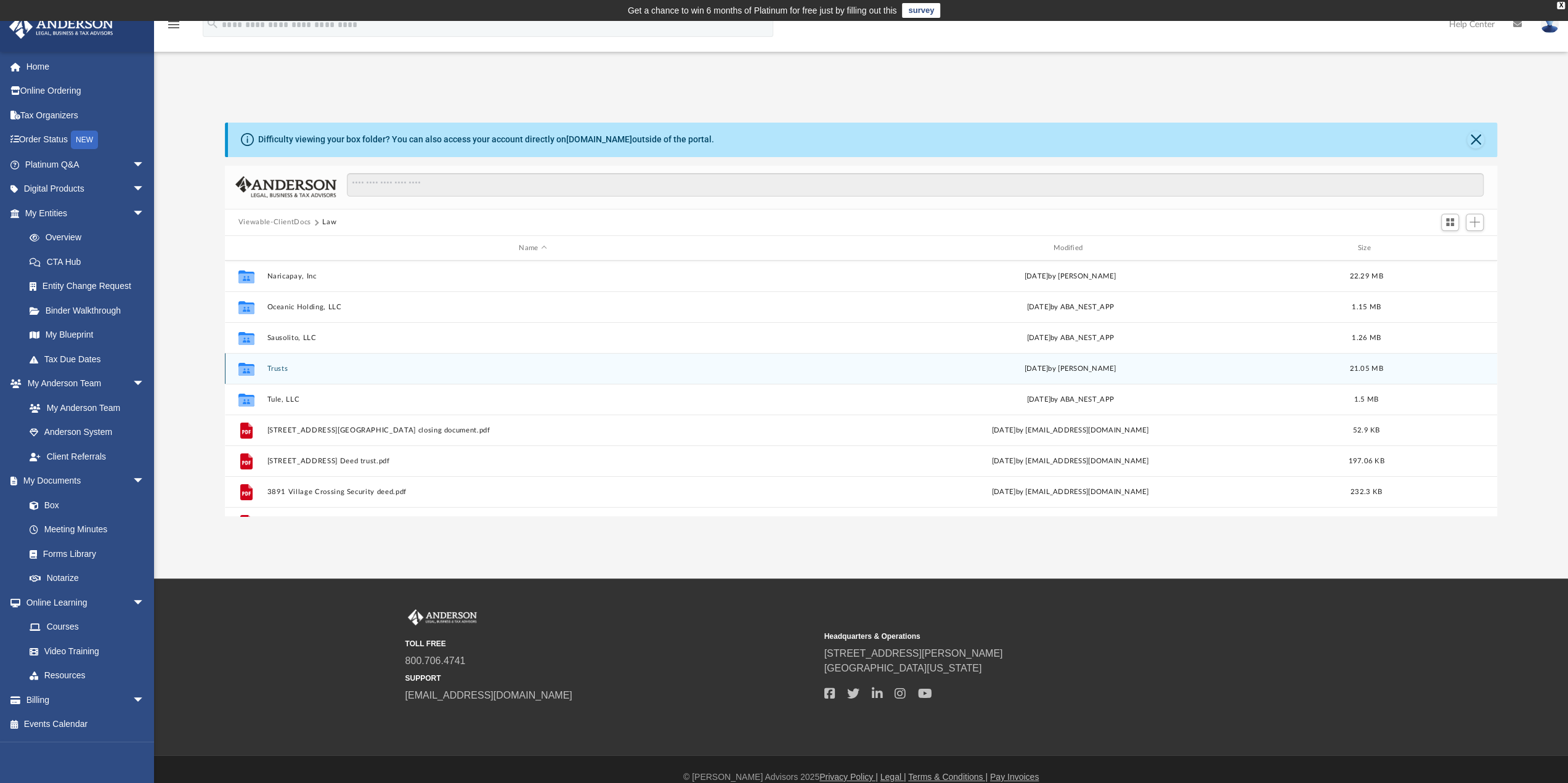
click at [279, 364] on button "Trusts" at bounding box center [532, 368] width 531 height 8
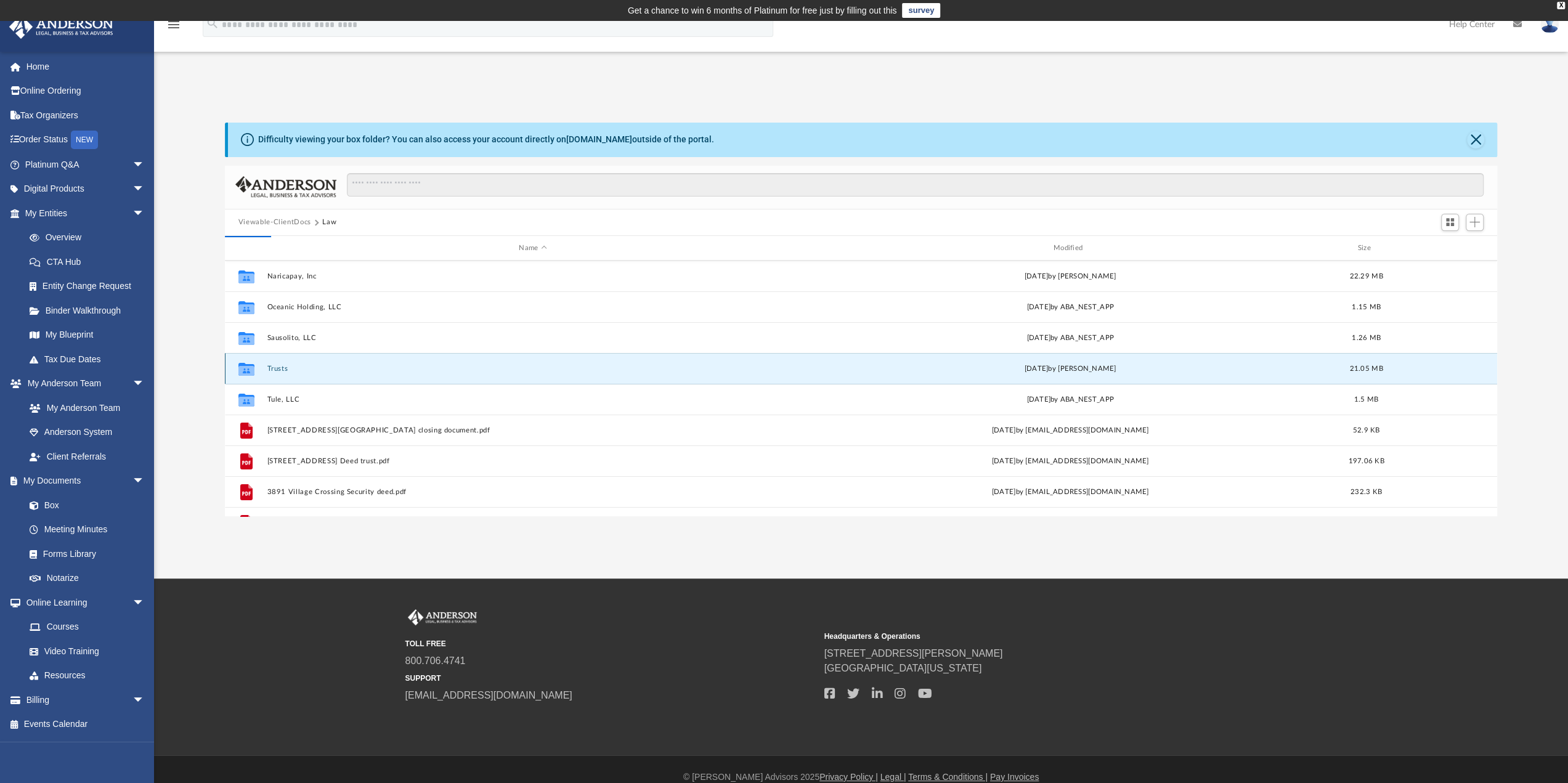
scroll to position [0, 0]
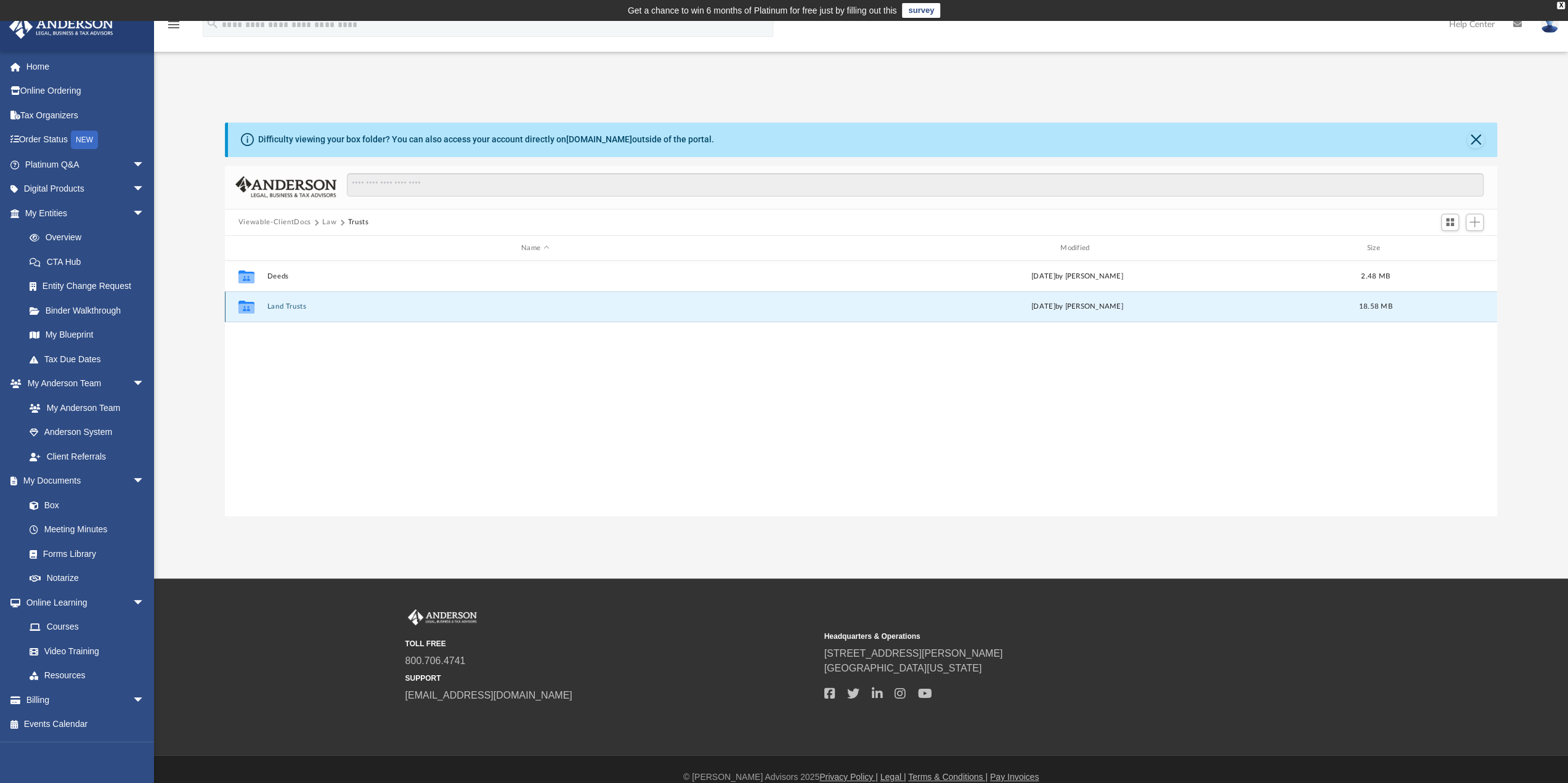
click at [288, 306] on button "Land Trusts" at bounding box center [534, 307] width 536 height 8
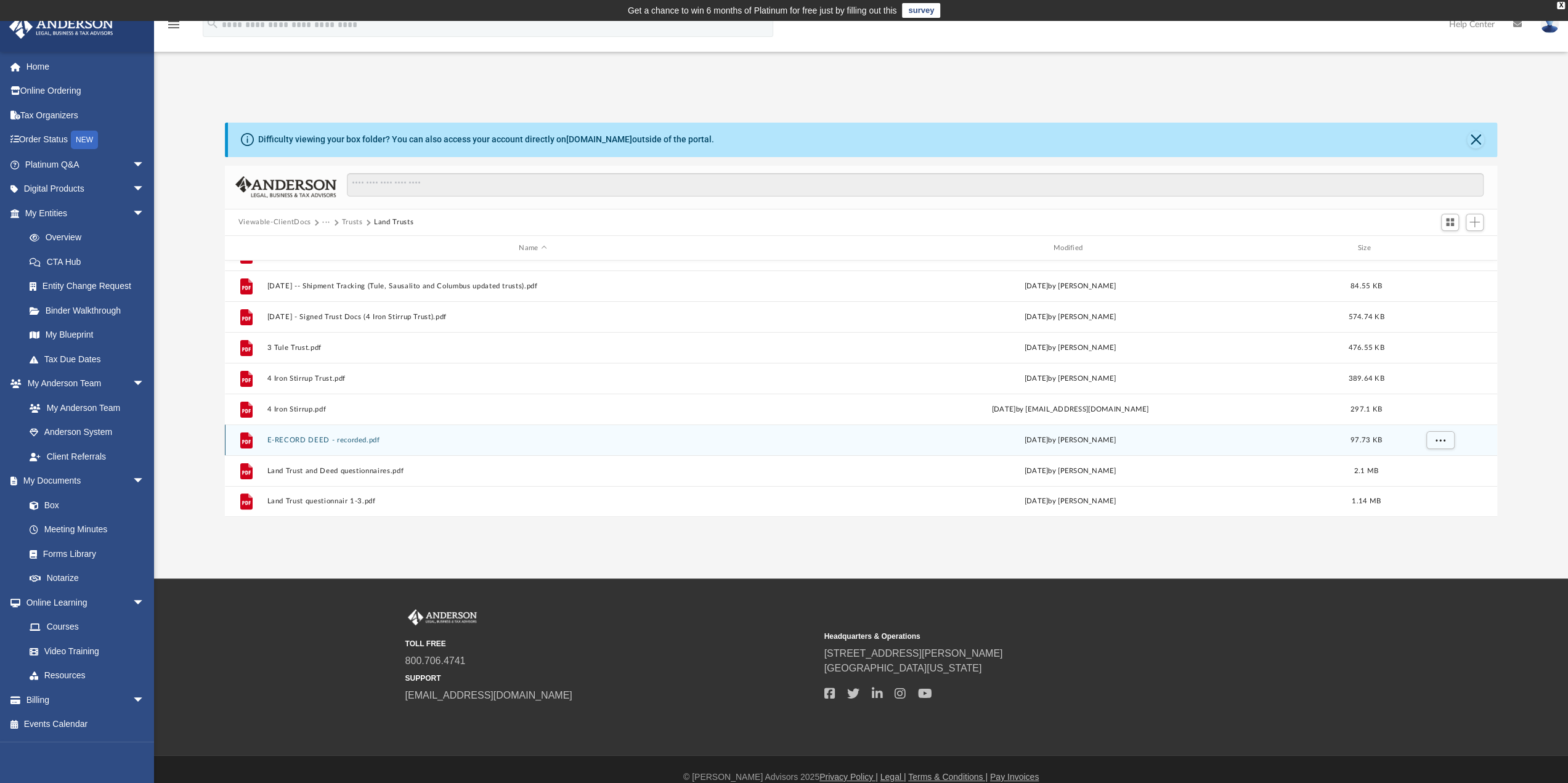
scroll to position [15, 0]
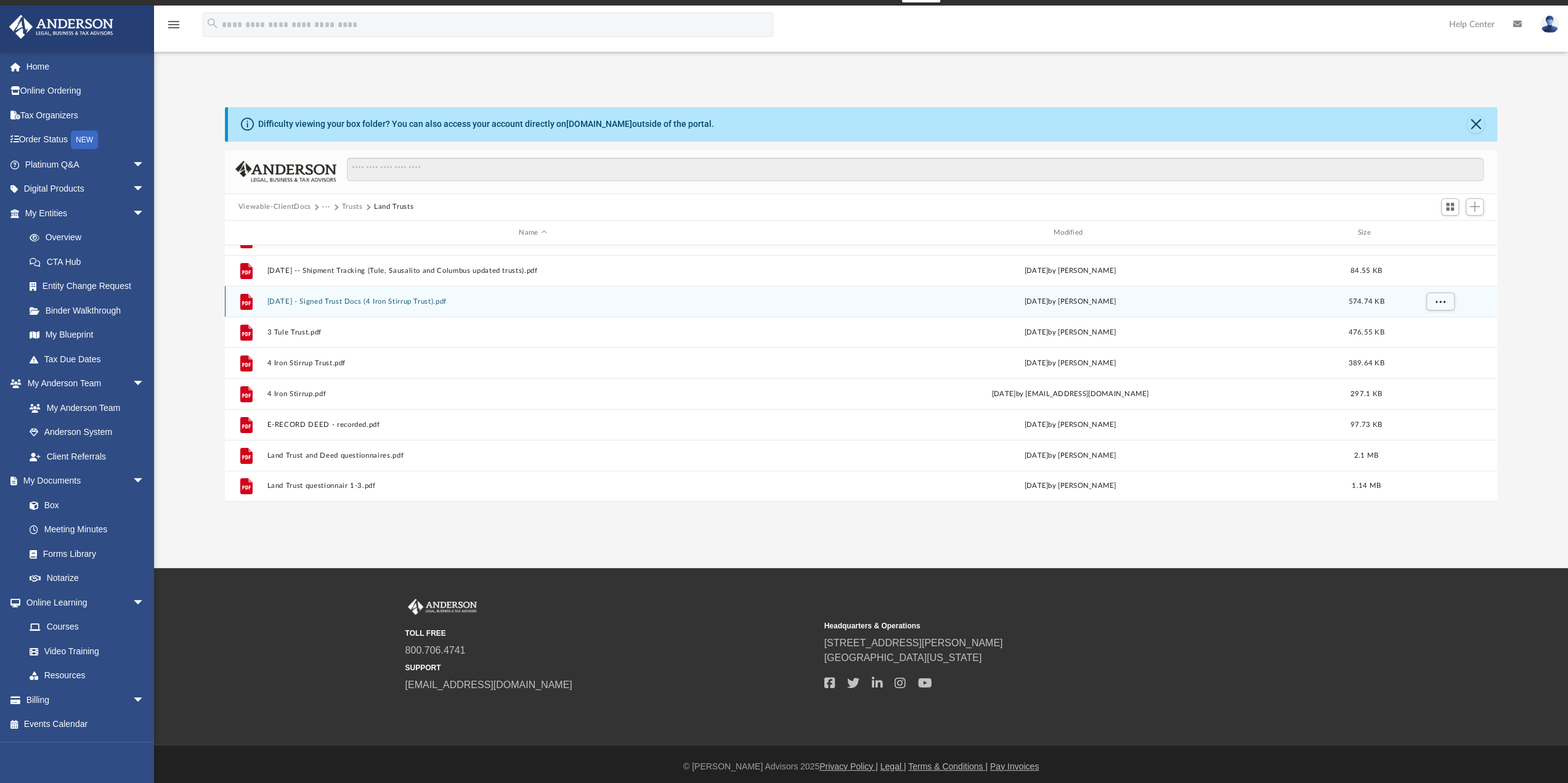
click at [383, 298] on button "2021.01.15 - Signed Trust Docs (4 Iron Stirrup Trust).pdf" at bounding box center [532, 301] width 531 height 8
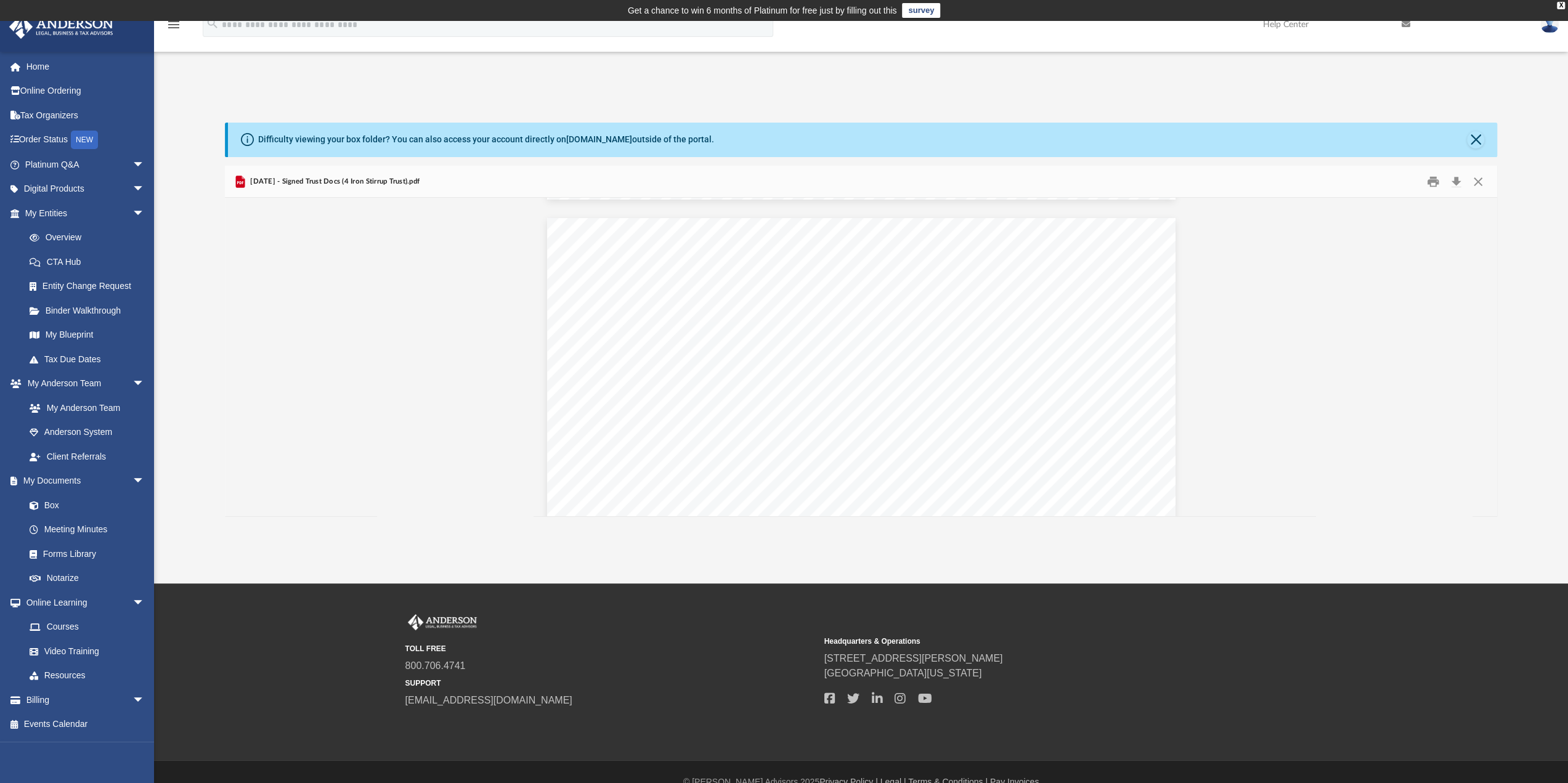
scroll to position [800, 0]
click at [1453, 181] on button "Download" at bounding box center [1455, 181] width 23 height 19
click at [1475, 138] on button "Close" at bounding box center [1476, 140] width 17 height 17
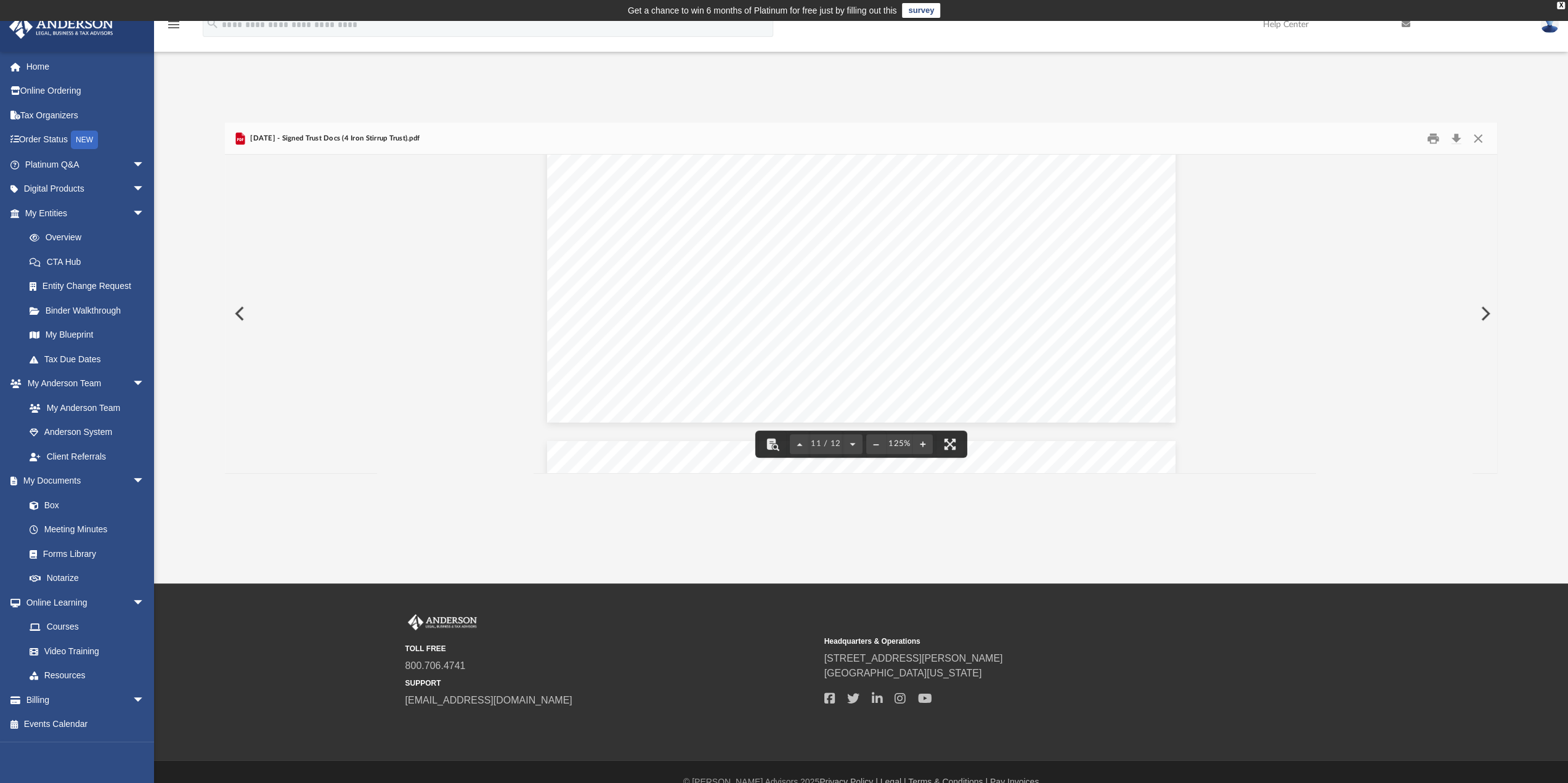
click at [237, 309] on button "Preview" at bounding box center [238, 313] width 27 height 35
click at [1117, 260] on div "February 21, 2020 Bernard and Eleanor Ormsby 5319 Burnett Place Davis, Californ…" at bounding box center [862, 570] width 629 height 813
